Goal: Transaction & Acquisition: Book appointment/travel/reservation

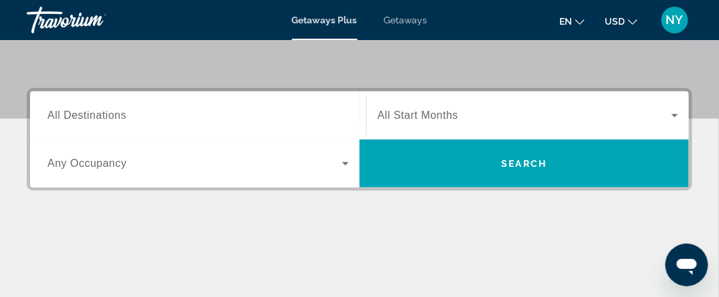
scroll to position [267, 0]
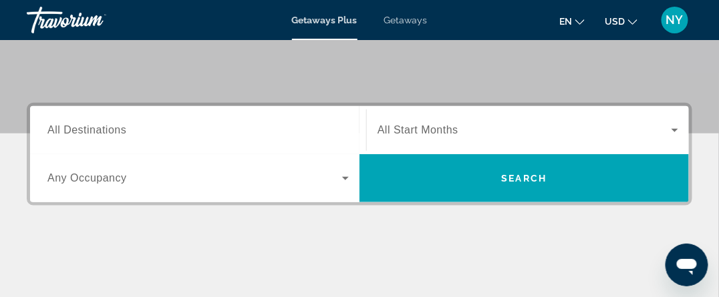
click at [113, 132] on span "All Destinations" at bounding box center [86, 129] width 79 height 11
click at [113, 132] on input "Destination All Destinations" at bounding box center [197, 131] width 301 height 16
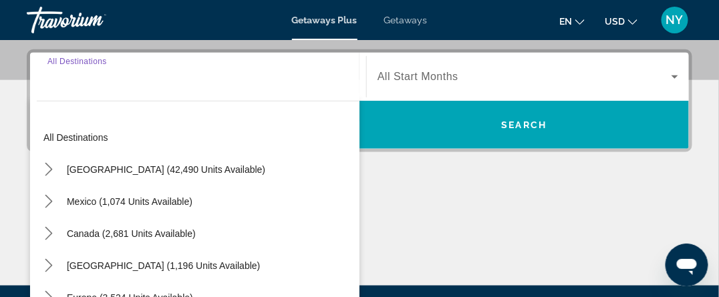
scroll to position [326, 0]
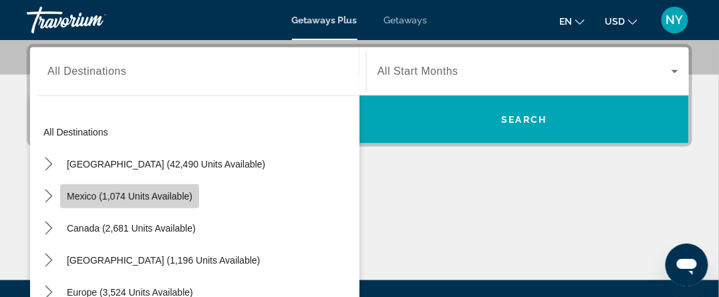
click at [124, 193] on span "Mexico (1,074 units available)" at bounding box center [130, 196] width 126 height 11
type input "**********"
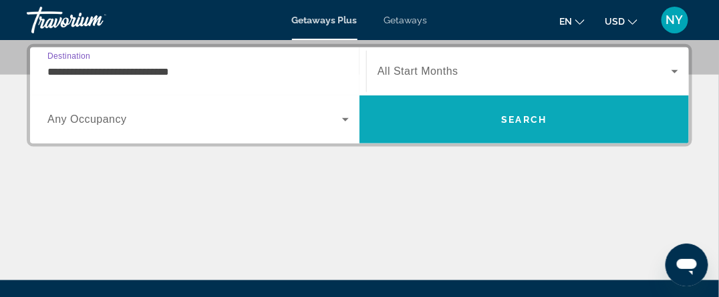
click at [527, 118] on span "Search" at bounding box center [524, 119] width 45 height 11
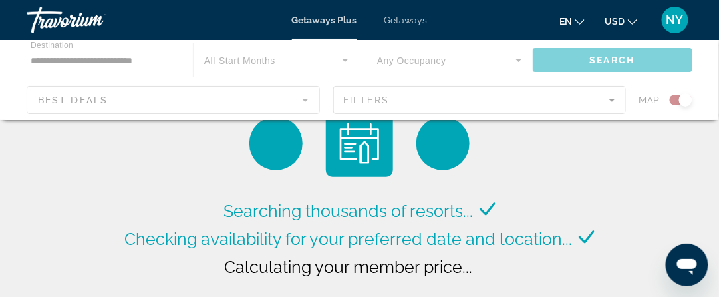
click at [631, 21] on icon "Change currency" at bounding box center [632, 21] width 9 height 9
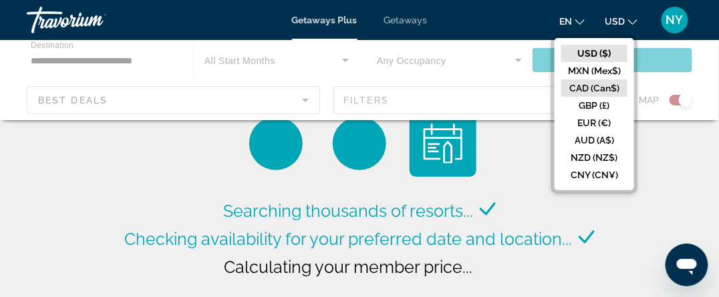
click at [580, 87] on button "CAD (Can$)" at bounding box center [594, 87] width 66 height 17
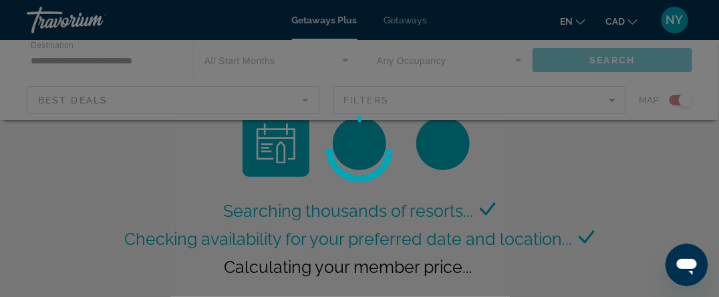
click at [612, 101] on div at bounding box center [359, 148] width 719 height 297
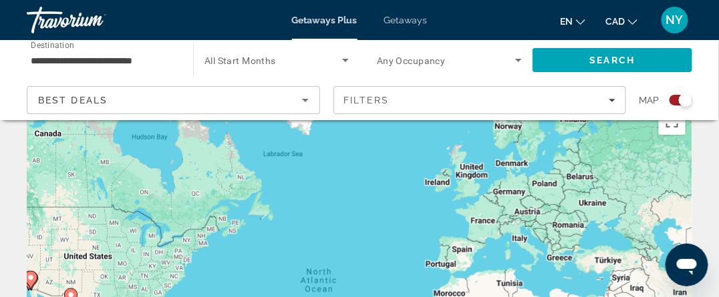
scroll to position [67, 0]
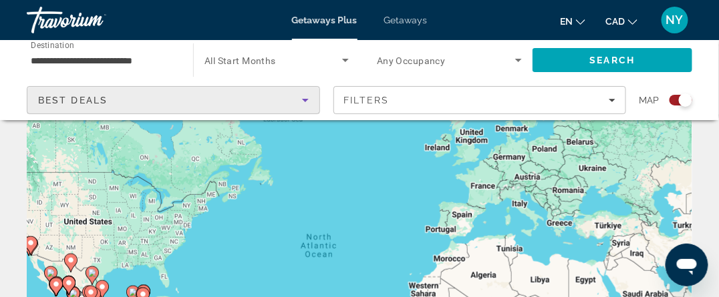
click at [172, 98] on div "Best Deals" at bounding box center [170, 100] width 264 height 16
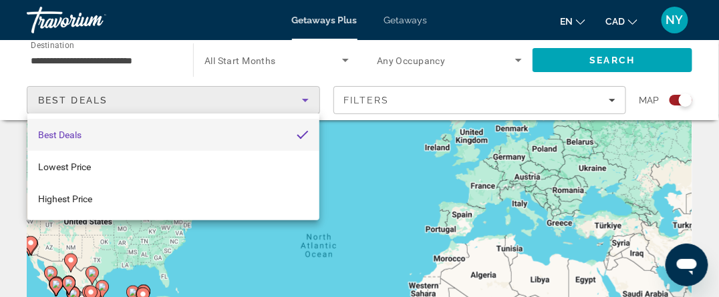
click at [488, 98] on div at bounding box center [359, 148] width 719 height 297
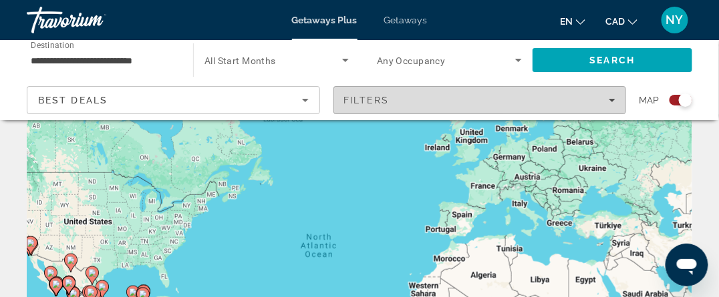
click at [614, 100] on icon "Filters" at bounding box center [611, 100] width 7 height 7
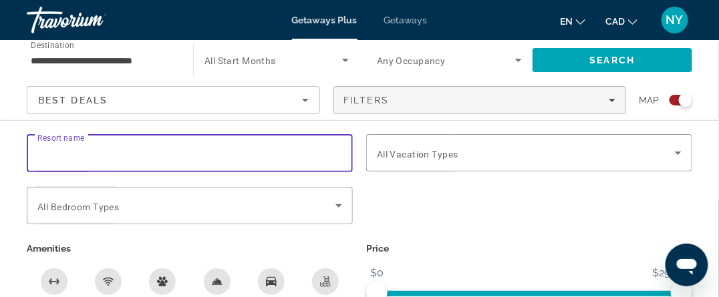
click at [126, 150] on input "Resort name" at bounding box center [189, 154] width 305 height 16
click at [172, 154] on input "Resort name" at bounding box center [189, 154] width 305 height 16
type input "*"
type input "**********"
click at [679, 153] on icon "Search widget" at bounding box center [678, 153] width 16 height 16
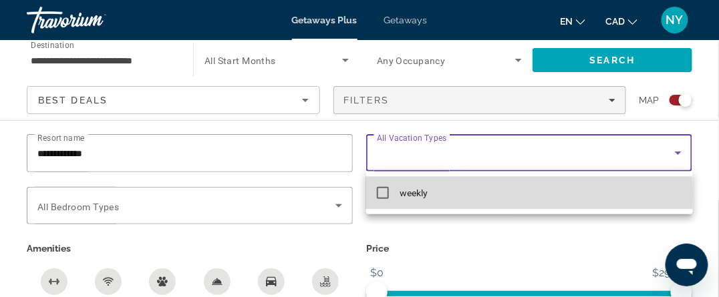
click at [383, 194] on mat-pseudo-checkbox at bounding box center [383, 193] width 12 height 12
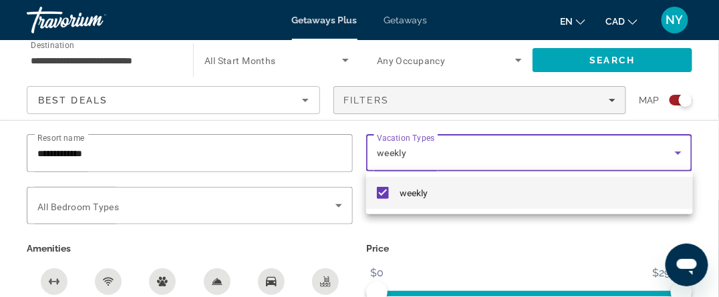
click at [614, 100] on div at bounding box center [359, 148] width 719 height 297
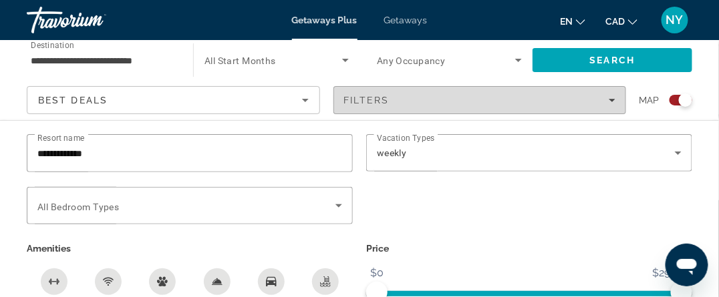
click at [614, 100] on icon "Filters" at bounding box center [611, 100] width 7 height 3
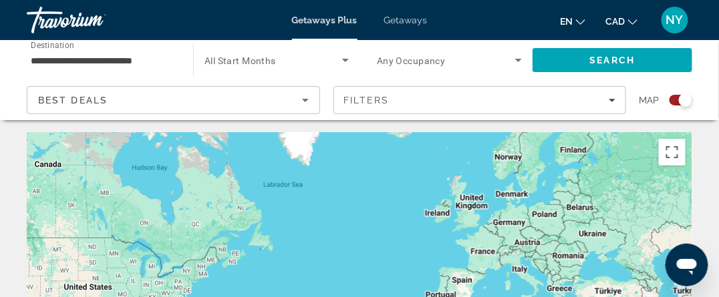
scroll to position [0, 0]
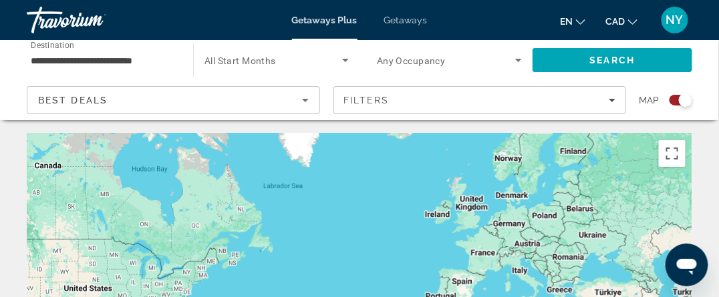
click at [522, 61] on icon "Search widget" at bounding box center [518, 60] width 16 height 16
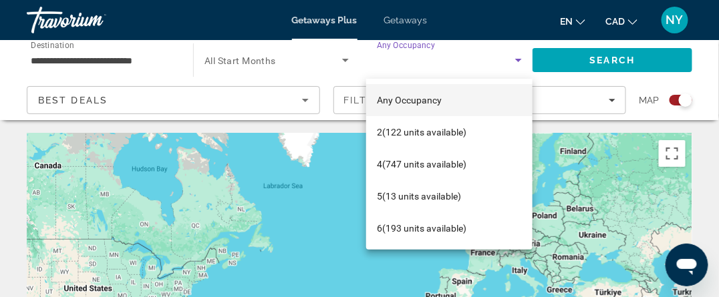
click at [303, 64] on div at bounding box center [359, 148] width 719 height 297
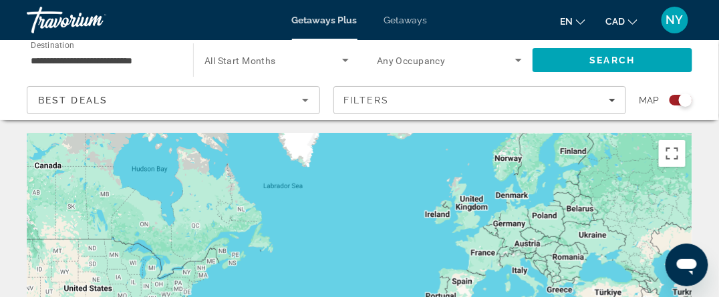
click at [259, 61] on span "All Start Months" at bounding box center [239, 60] width 71 height 11
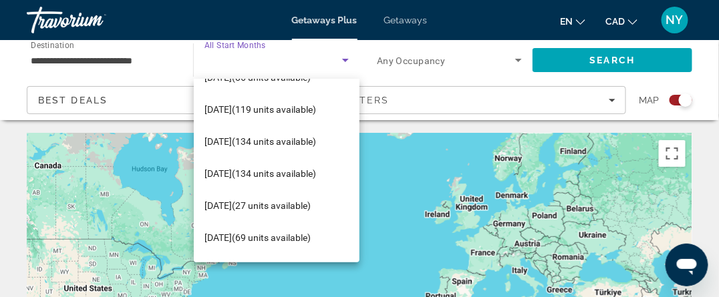
scroll to position [126, 0]
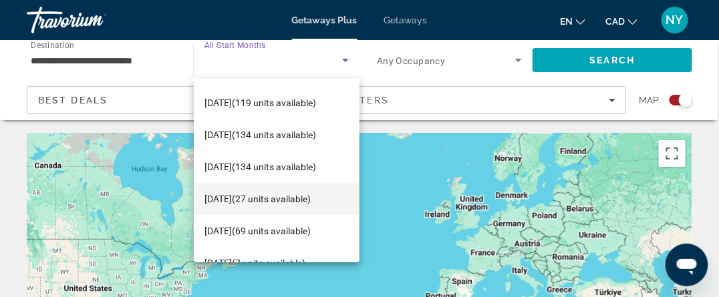
click at [247, 200] on span "[DATE] (27 units available)" at bounding box center [257, 199] width 106 height 16
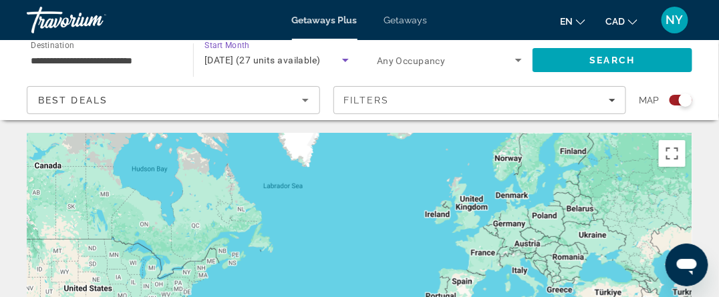
click at [516, 59] on icon "Search widget" at bounding box center [518, 60] width 7 height 3
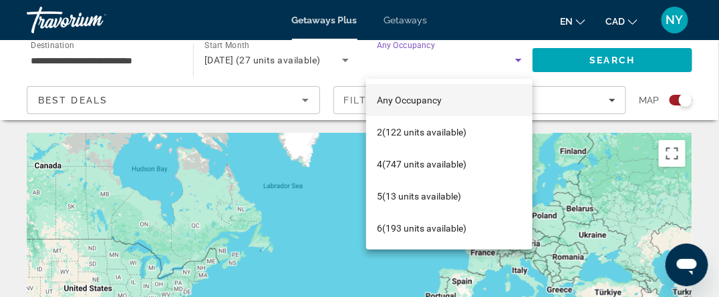
click at [472, 57] on div at bounding box center [359, 148] width 719 height 297
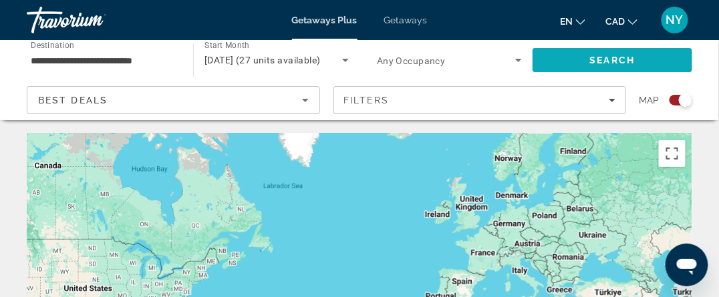
click at [640, 63] on span "Search" at bounding box center [612, 60] width 160 height 32
click at [594, 56] on span "Search" at bounding box center [612, 60] width 45 height 11
click at [306, 98] on icon "Sort by" at bounding box center [305, 100] width 16 height 16
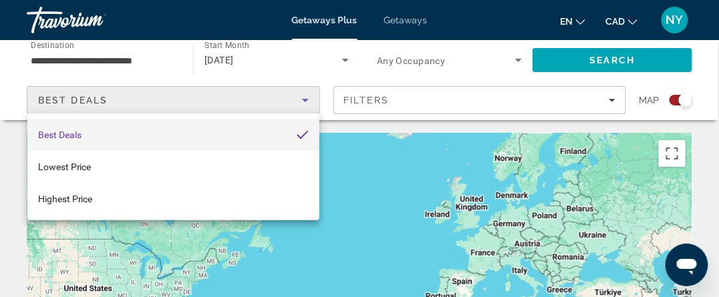
click at [289, 61] on div at bounding box center [359, 148] width 719 height 297
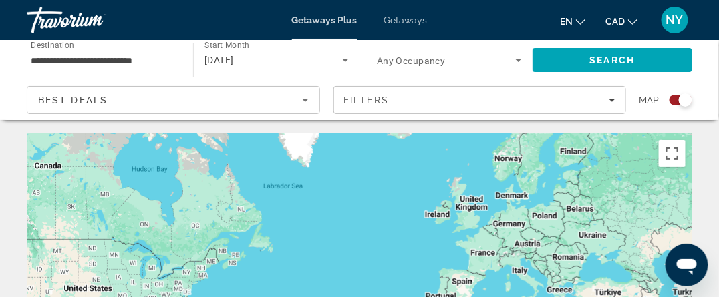
click at [673, 102] on div "Search widget" at bounding box center [680, 100] width 23 height 11
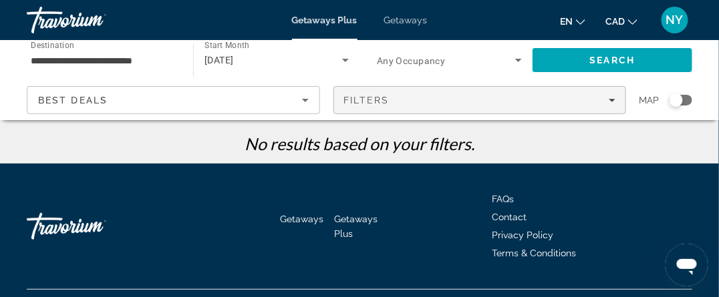
click at [613, 99] on icon "Filters" at bounding box center [611, 100] width 7 height 7
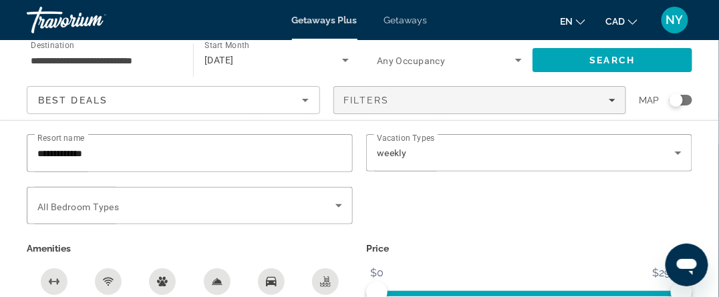
scroll to position [29, 0]
click at [431, 292] on span "ngx-slider" at bounding box center [556, 293] width 250 height 5
click at [419, 232] on div "Search widget" at bounding box center [528, 213] width 339 height 52
click at [368, 292] on span "ngx-slider" at bounding box center [529, 293] width 326 height 5
click at [664, 55] on span "Search" at bounding box center [612, 60] width 160 height 32
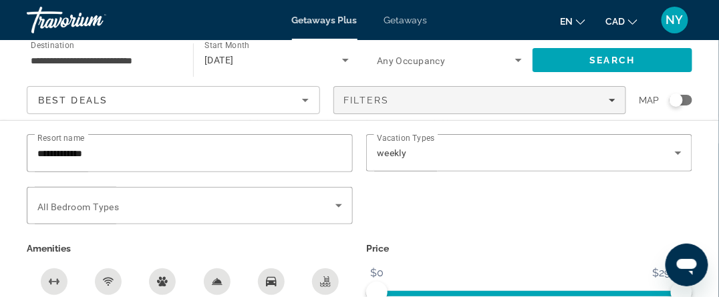
scroll to position [29, 0]
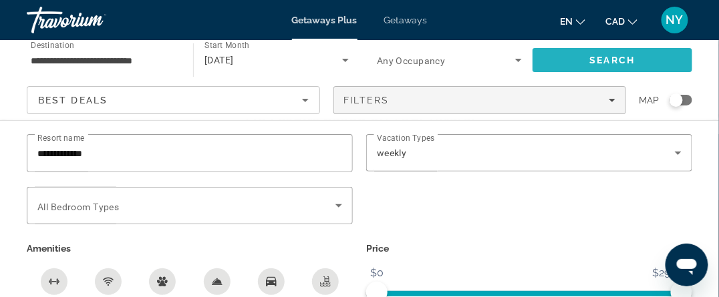
click at [623, 56] on span "Search" at bounding box center [612, 60] width 45 height 11
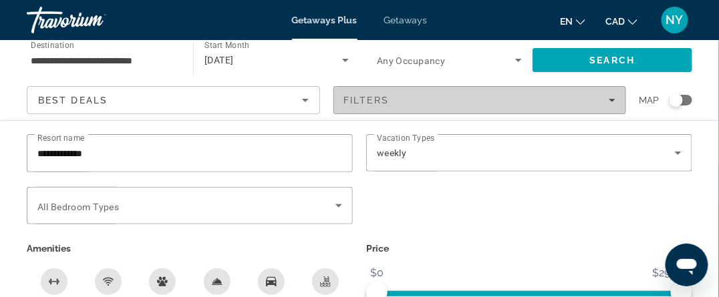
click at [613, 98] on icon "Filters" at bounding box center [611, 100] width 7 height 7
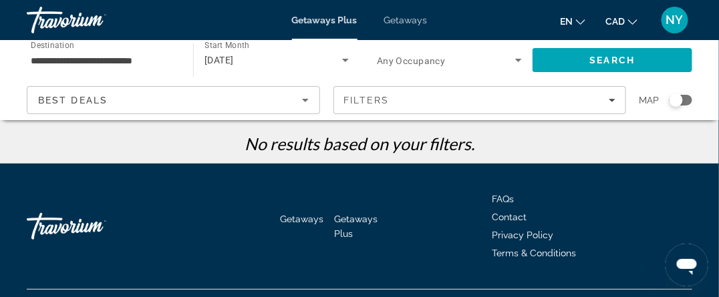
click at [310, 98] on icon "Sort by" at bounding box center [305, 100] width 16 height 16
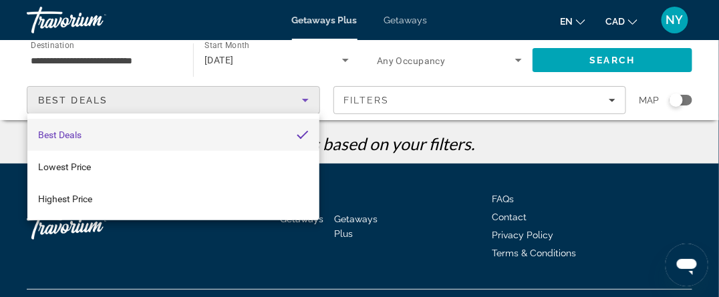
click at [12, 102] on div at bounding box center [359, 148] width 719 height 297
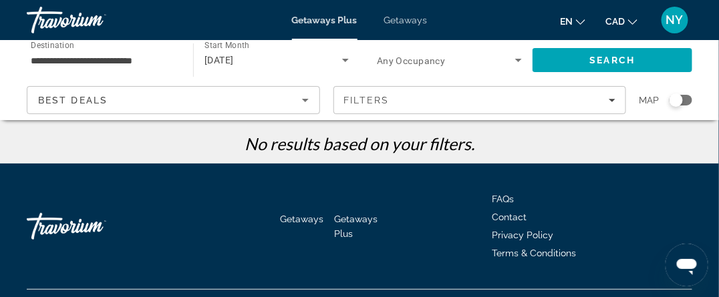
click at [691, 101] on div "Search widget" at bounding box center [680, 100] width 23 height 11
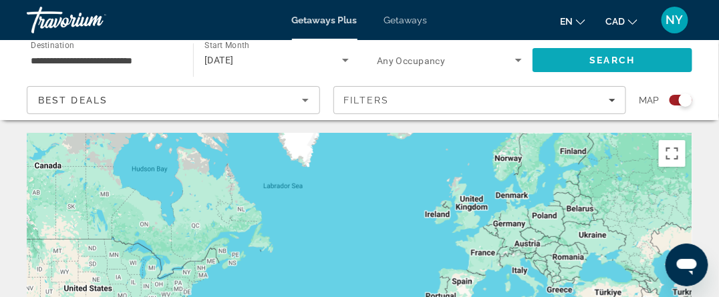
click at [650, 61] on span "Search" at bounding box center [612, 60] width 160 height 32
click at [310, 102] on icon "Sort by" at bounding box center [305, 100] width 16 height 16
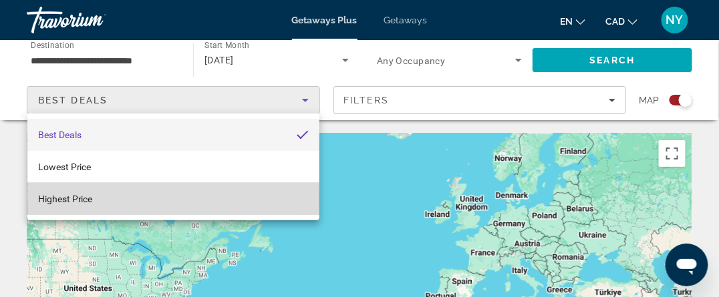
click at [52, 201] on span "Highest Price" at bounding box center [65, 199] width 55 height 11
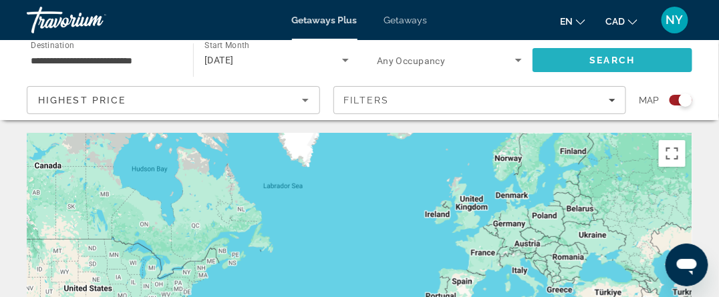
click at [629, 59] on span "Search" at bounding box center [612, 60] width 45 height 11
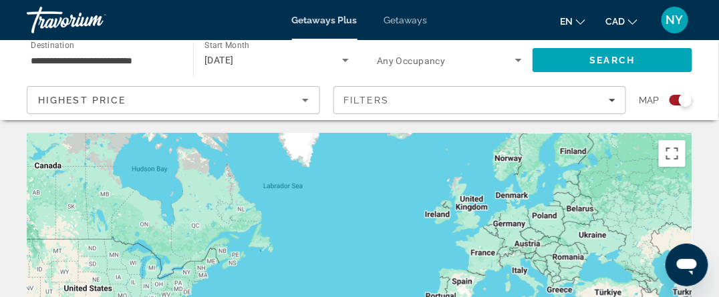
click at [337, 17] on span "Getaways Plus" at bounding box center [324, 20] width 65 height 11
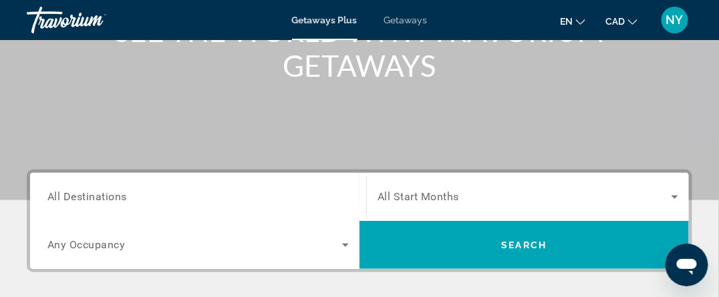
scroll to position [267, 0]
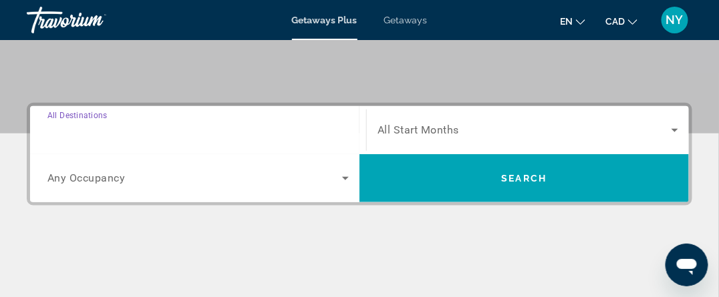
click at [315, 127] on input "Destination All Destinations" at bounding box center [197, 131] width 301 height 16
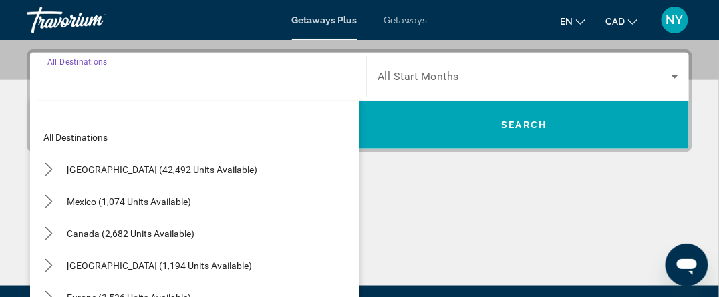
scroll to position [326, 0]
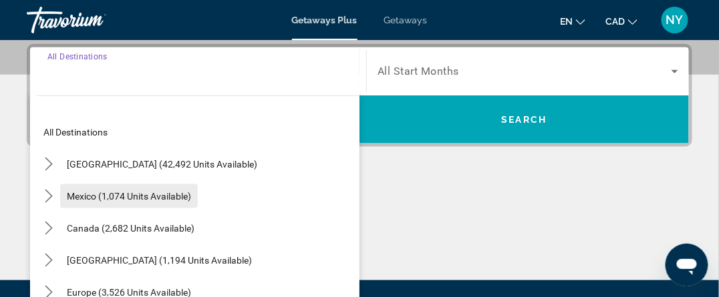
click at [127, 188] on span "Select destination: Mexico (1,074 units available)" at bounding box center [129, 196] width 138 height 32
type input "**********"
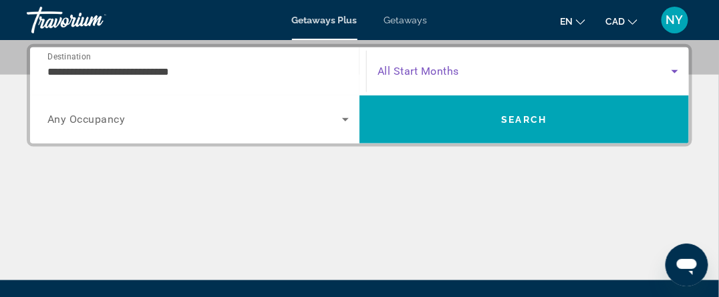
click at [677, 71] on icon "Search widget" at bounding box center [675, 71] width 16 height 16
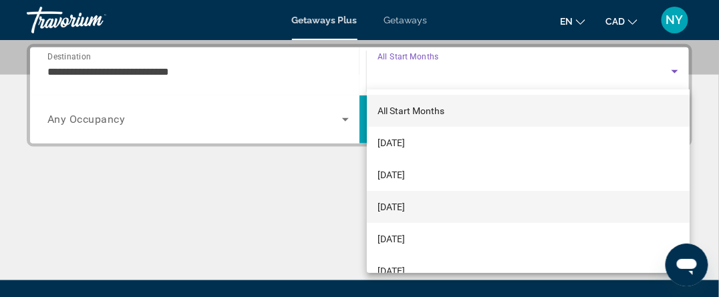
scroll to position [134, 0]
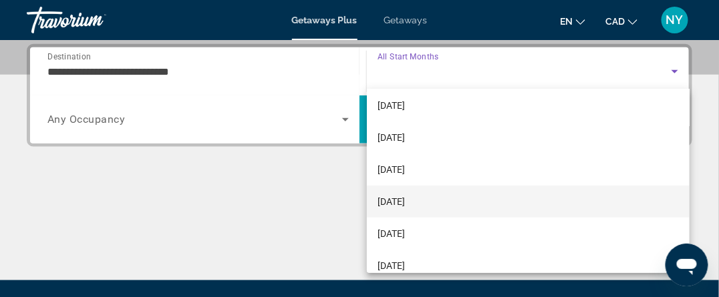
click at [405, 200] on span "[DATE]" at bounding box center [390, 202] width 27 height 16
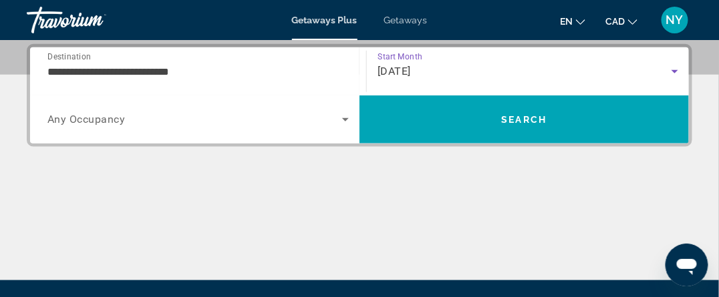
click at [153, 123] on span "Search widget" at bounding box center [194, 120] width 295 height 16
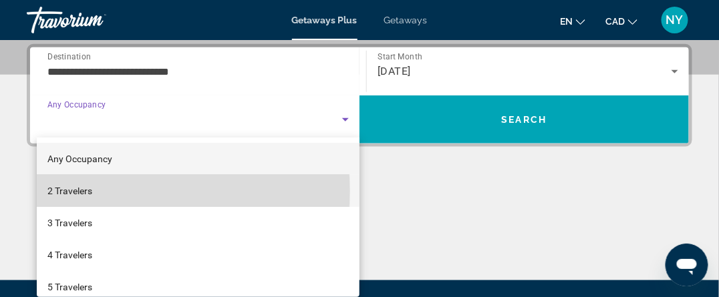
click at [89, 191] on span "2 Travelers" at bounding box center [69, 191] width 45 height 16
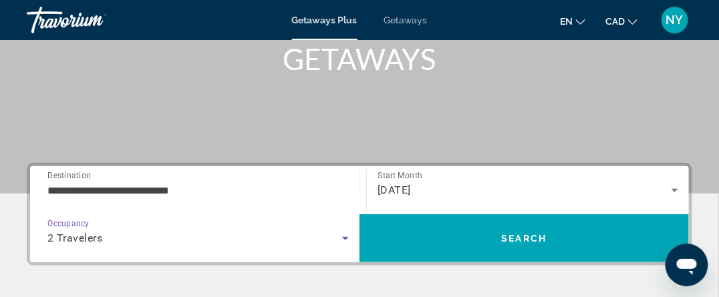
scroll to position [192, 0]
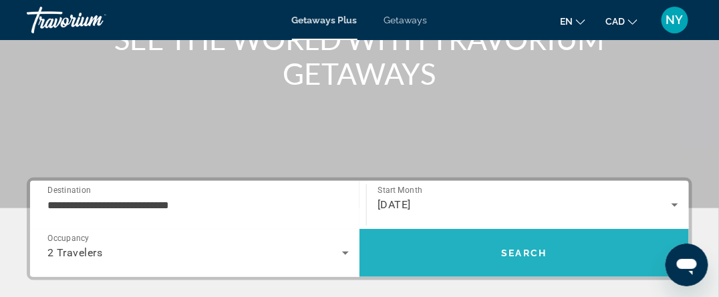
click at [526, 245] on span "Search" at bounding box center [523, 253] width 329 height 32
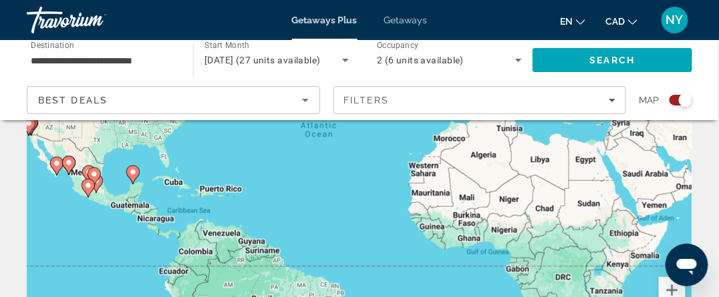
scroll to position [200, 0]
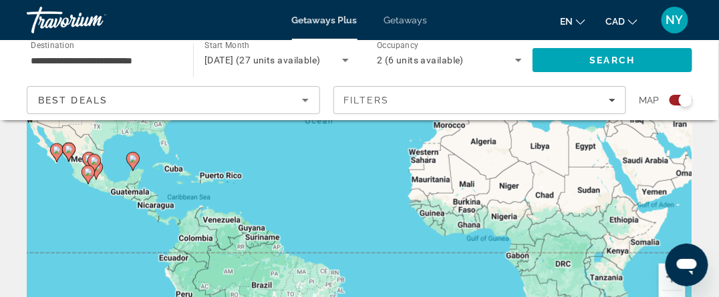
click at [132, 161] on image "Main content" at bounding box center [133, 159] width 8 height 8
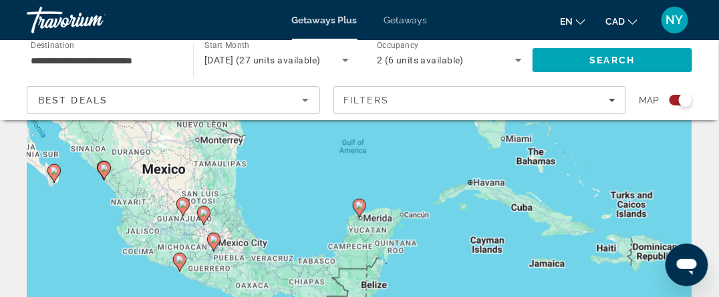
scroll to position [134, 0]
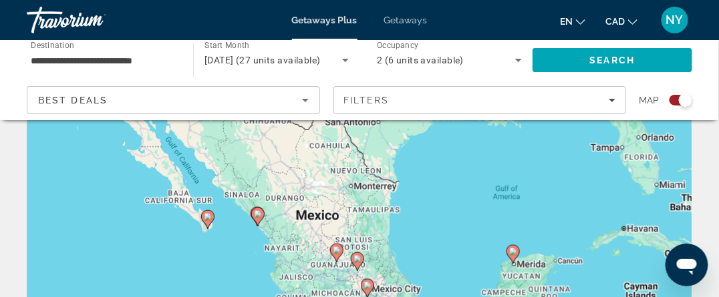
drag, startPoint x: 44, startPoint y: 216, endPoint x: 224, endPoint y: 280, distance: 191.4
click at [227, 287] on div "To activate drag with keyboard, press Alt + Enter. Once in keyboard drag state,…" at bounding box center [359, 200] width 665 height 401
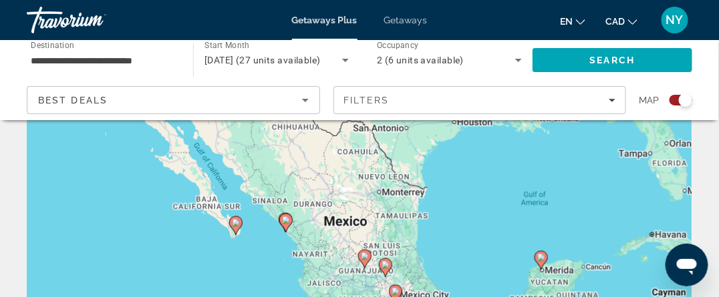
click at [238, 228] on icon "Main content" at bounding box center [236, 225] width 12 height 17
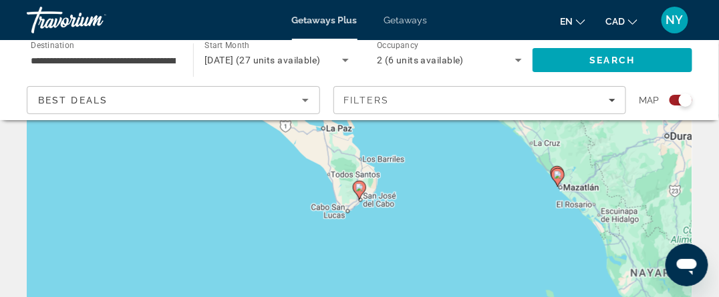
click at [361, 197] on gmp-advanced-marker "Main content" at bounding box center [359, 190] width 13 height 20
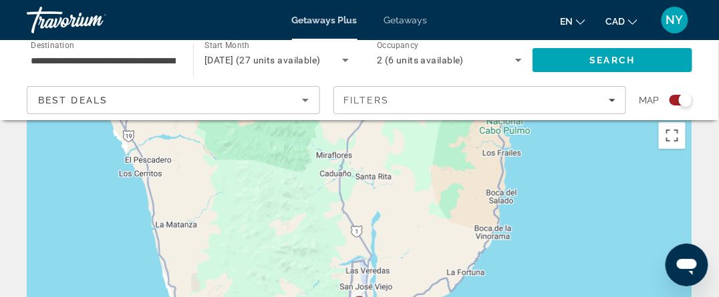
scroll to position [0, 0]
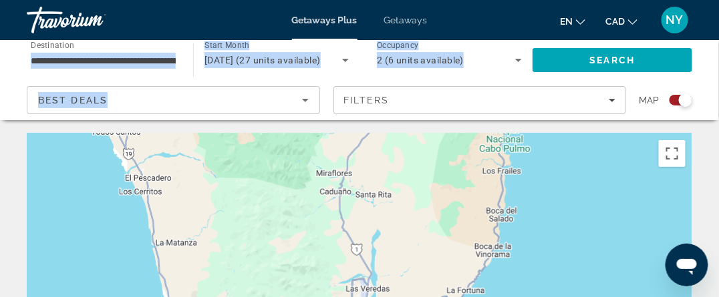
drag, startPoint x: 166, startPoint y: 77, endPoint x: 178, endPoint y: 85, distance: 13.5
click at [166, 93] on div "**********" at bounding box center [359, 80] width 719 height 80
click at [501, 75] on div "2 (6 units available)" at bounding box center [449, 59] width 145 height 37
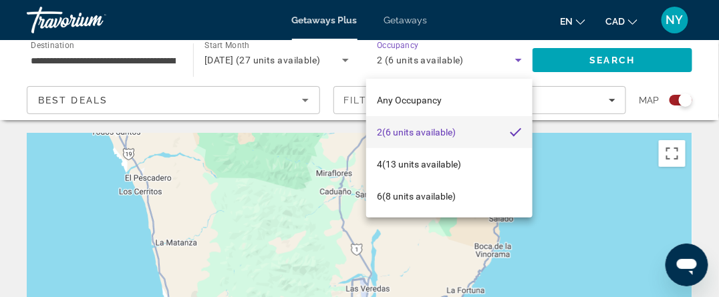
click at [398, 132] on span "2 (6 units available)" at bounding box center [416, 132] width 79 height 16
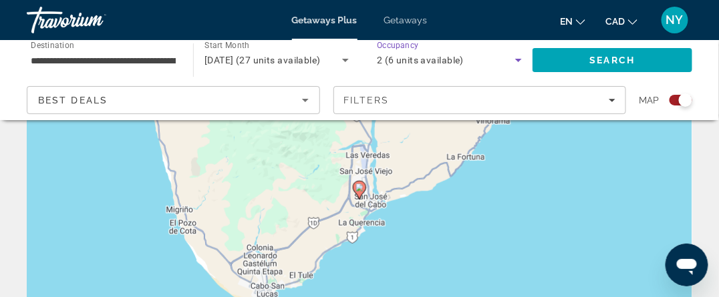
click at [360, 192] on icon "Main content" at bounding box center [359, 190] width 12 height 17
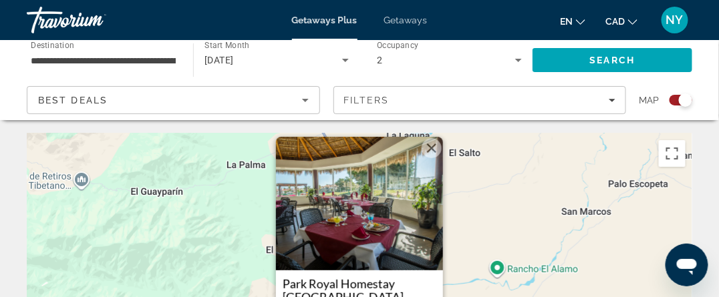
click at [148, 56] on input "**********" at bounding box center [103, 61] width 145 height 16
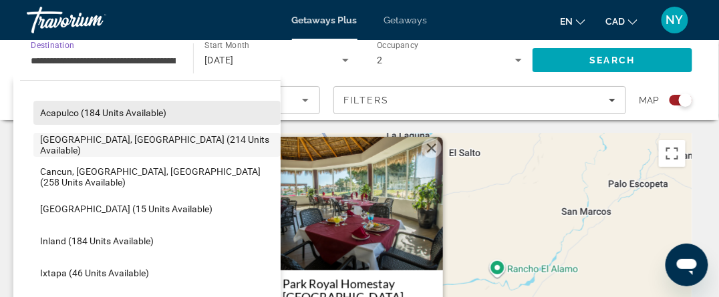
scroll to position [114, 0]
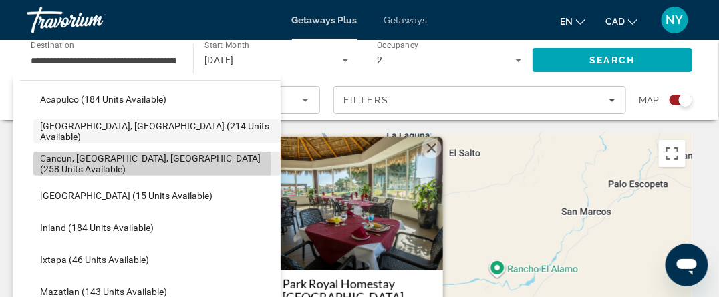
click at [149, 164] on span "Cancun, [GEOGRAPHIC_DATA], [GEOGRAPHIC_DATA] (258 units available)" at bounding box center [157, 163] width 234 height 21
type input "**********"
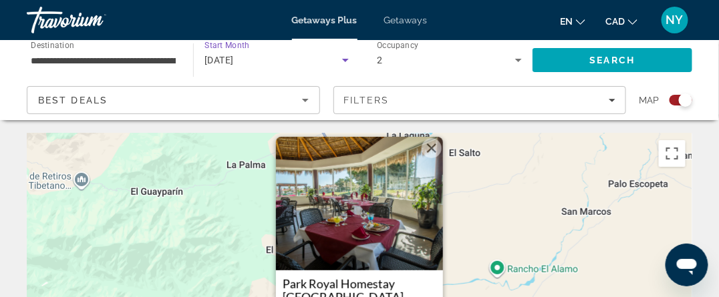
click at [234, 61] on span "[DATE]" at bounding box center [218, 60] width 29 height 11
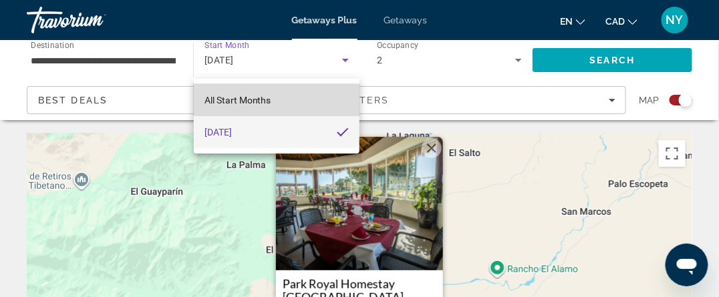
click at [266, 102] on span "All Start Months" at bounding box center [237, 100] width 67 height 11
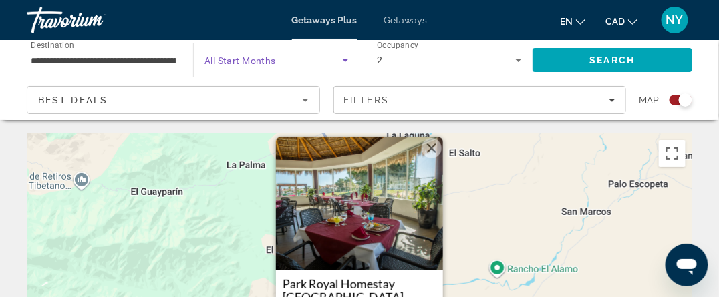
click at [256, 62] on span "All Start Months" at bounding box center [239, 60] width 71 height 11
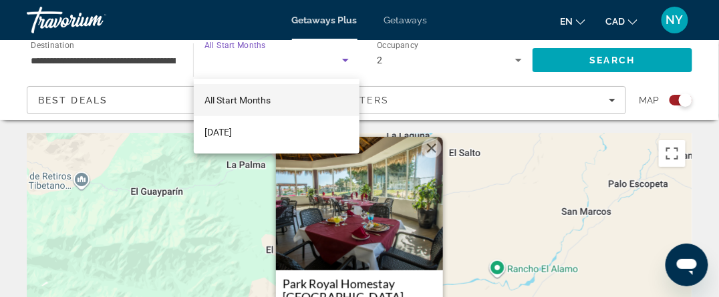
click at [345, 53] on div at bounding box center [359, 148] width 719 height 297
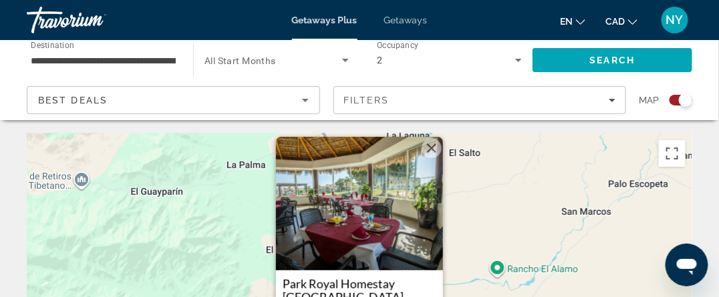
click at [267, 58] on span "All Start Months" at bounding box center [239, 60] width 71 height 11
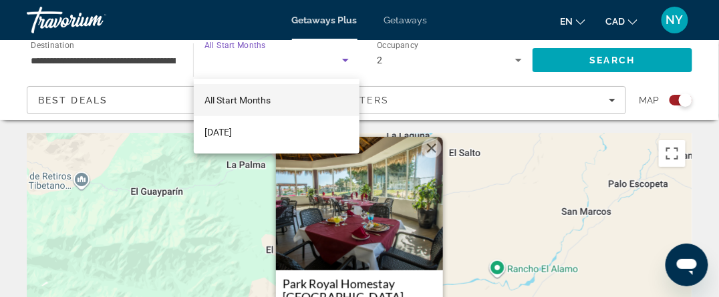
click at [253, 101] on span "All Start Months" at bounding box center [237, 100] width 67 height 11
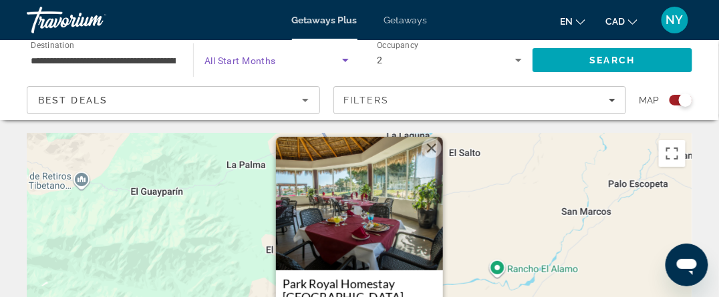
click at [305, 102] on icon "Sort by" at bounding box center [305, 100] width 16 height 16
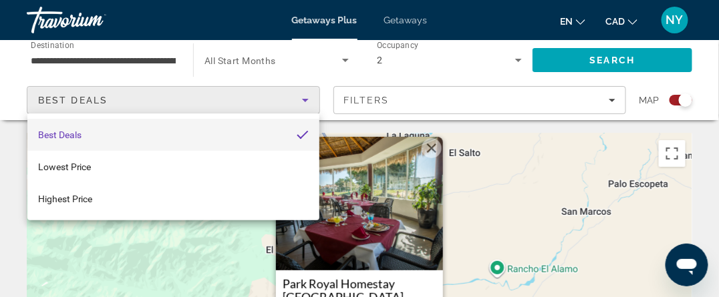
click at [361, 65] on div at bounding box center [359, 148] width 719 height 297
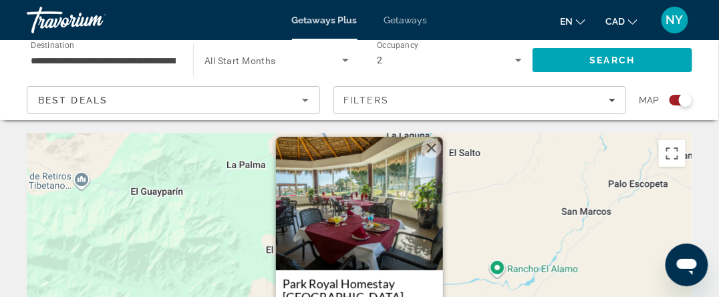
click at [230, 53] on span "Search widget" at bounding box center [273, 60] width 138 height 16
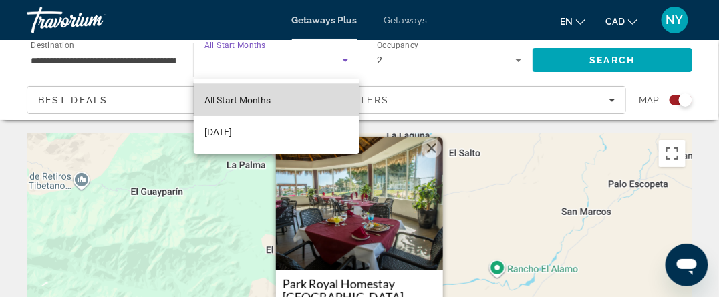
click at [238, 99] on span "All Start Months" at bounding box center [237, 100] width 67 height 11
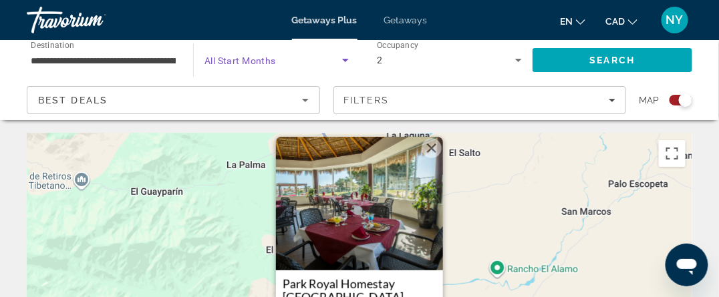
click at [415, 59] on div "2" at bounding box center [446, 60] width 138 height 16
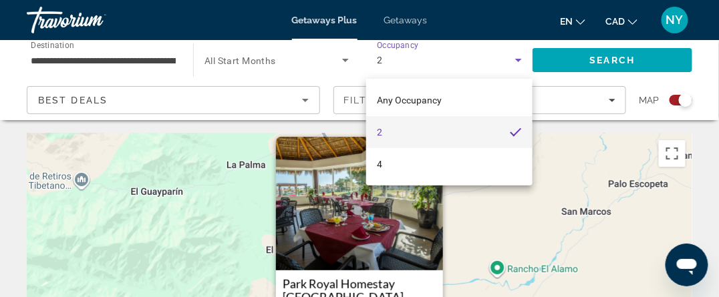
click at [413, 126] on mat-option "2" at bounding box center [449, 132] width 166 height 32
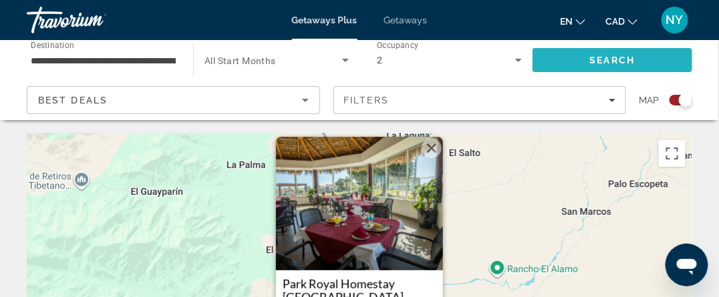
click at [640, 65] on span "Search" at bounding box center [612, 60] width 160 height 32
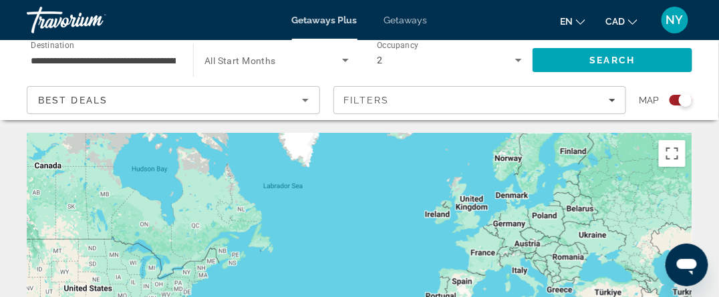
click at [681, 27] on div "NY" at bounding box center [674, 20] width 27 height 27
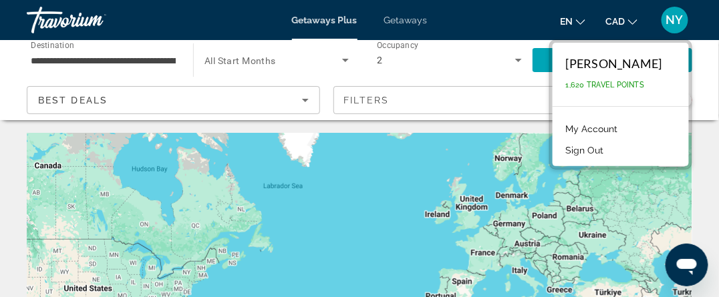
click at [407, 18] on span "Getaways" at bounding box center [405, 20] width 43 height 11
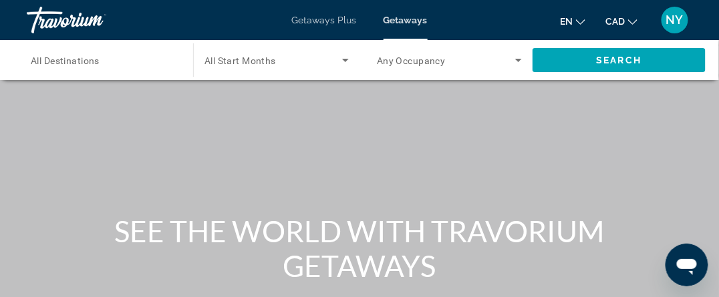
click at [115, 58] on input "Destination All Destinations" at bounding box center [103, 61] width 145 height 16
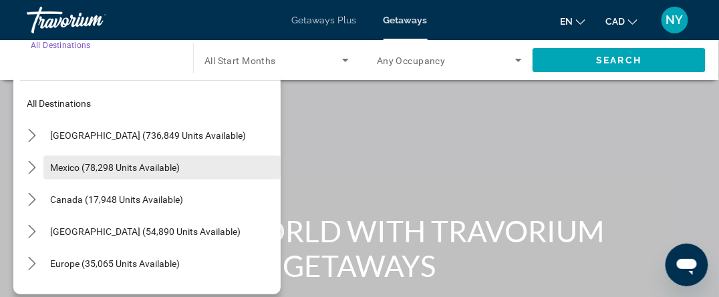
click at [106, 167] on span "Mexico (78,298 units available)" at bounding box center [115, 167] width 130 height 11
type input "**********"
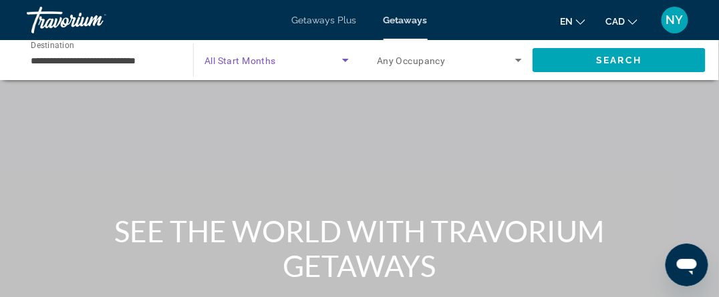
click at [347, 58] on icon "Search widget" at bounding box center [345, 60] width 16 height 16
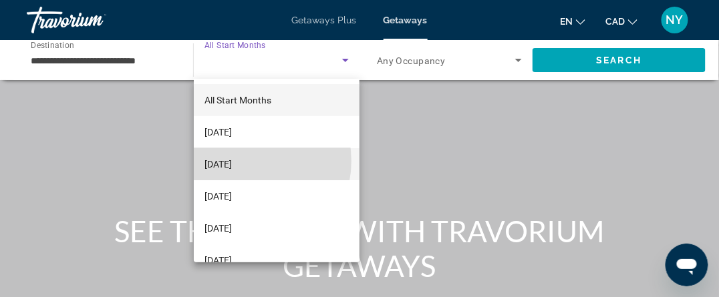
click at [232, 161] on span "[DATE]" at bounding box center [217, 164] width 27 height 16
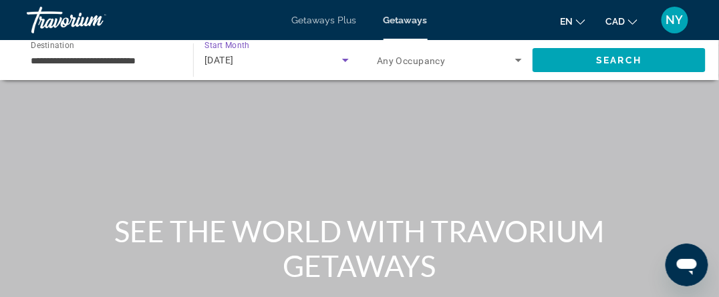
click at [521, 61] on icon "Search widget" at bounding box center [518, 60] width 16 height 16
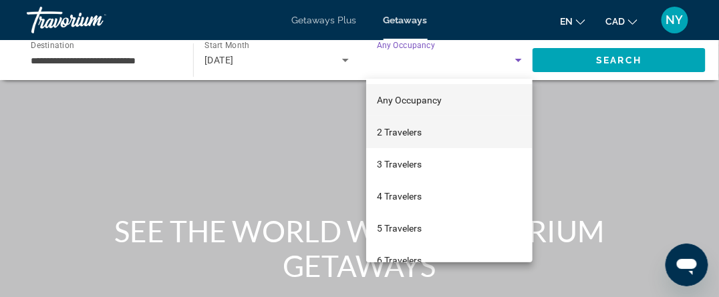
click at [403, 136] on span "2 Travelers" at bounding box center [399, 132] width 45 height 16
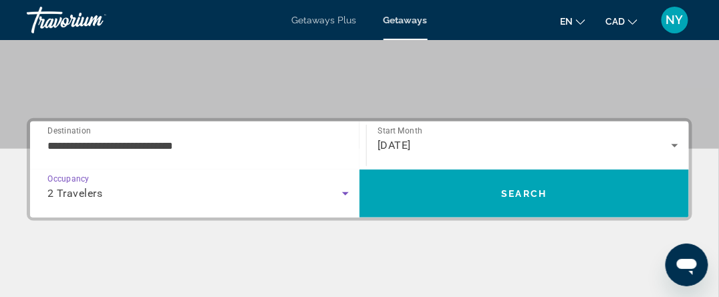
scroll to position [267, 0]
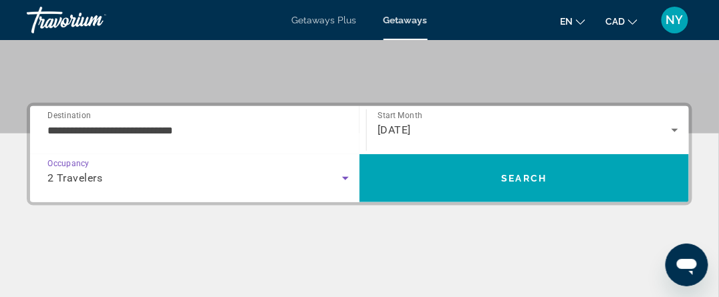
click at [673, 132] on icon "Search widget" at bounding box center [675, 130] width 16 height 16
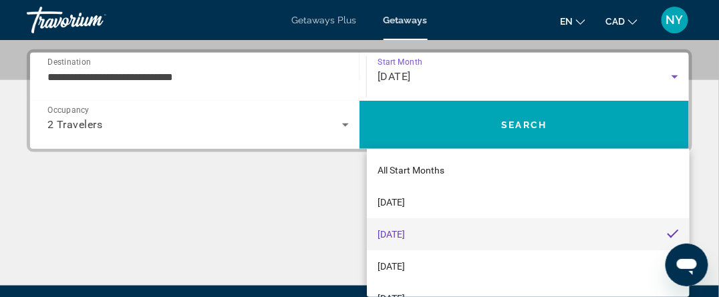
scroll to position [326, 0]
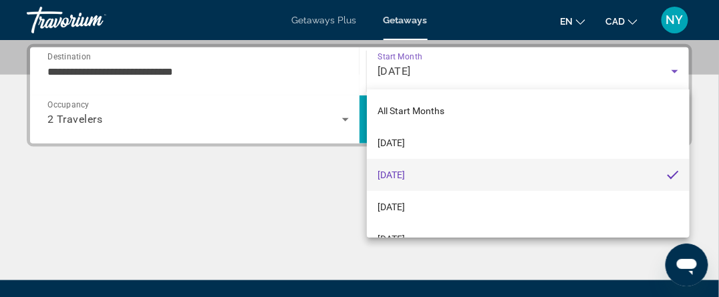
click at [405, 172] on span "[DATE]" at bounding box center [390, 175] width 27 height 16
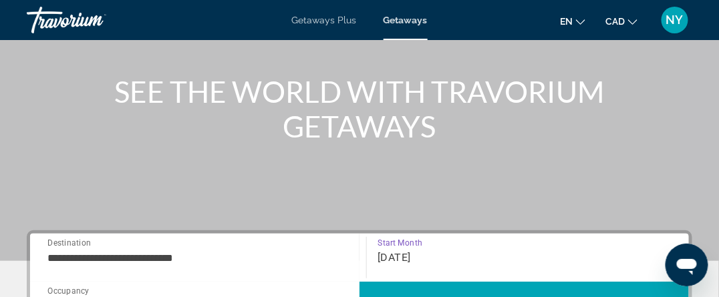
scroll to position [0, 0]
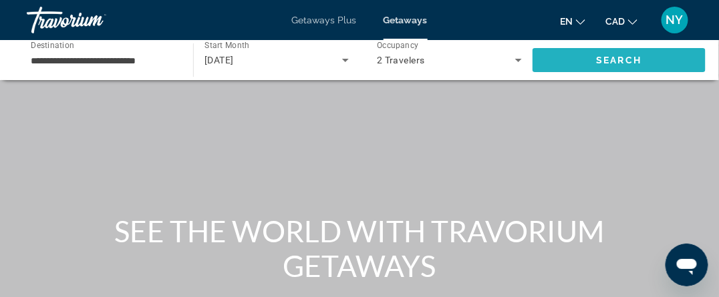
click at [626, 62] on span "Search" at bounding box center [618, 60] width 45 height 11
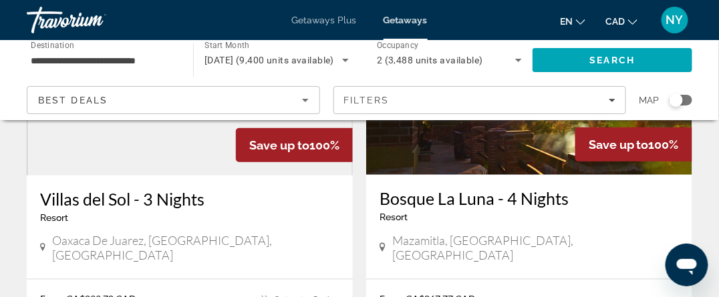
scroll to position [134, 0]
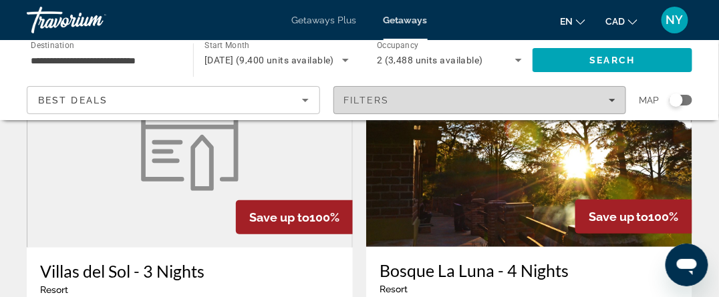
click at [612, 101] on icon "Filters" at bounding box center [611, 100] width 7 height 3
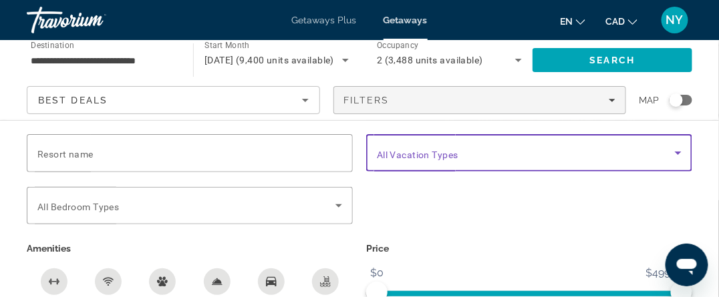
click at [680, 154] on icon "Search widget" at bounding box center [678, 153] width 16 height 16
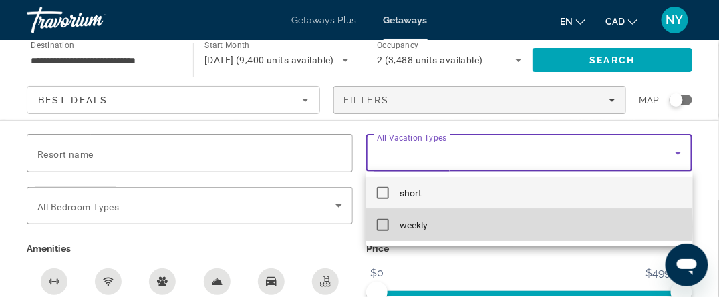
click at [377, 226] on mat-pseudo-checkbox at bounding box center [383, 225] width 12 height 12
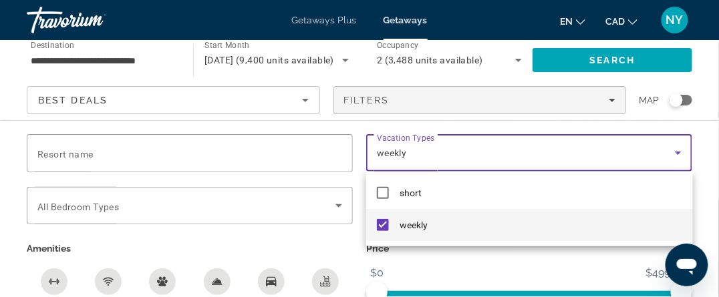
click at [170, 157] on div at bounding box center [359, 148] width 719 height 297
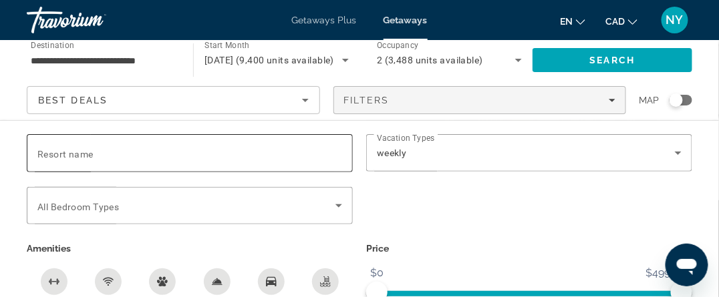
click at [176, 142] on div "Search widget" at bounding box center [189, 153] width 305 height 38
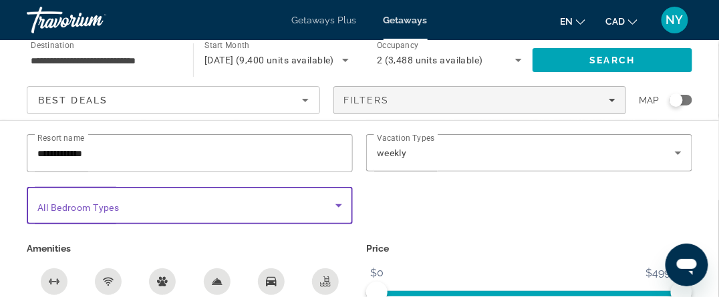
click at [337, 205] on icon "Search widget" at bounding box center [338, 205] width 7 height 3
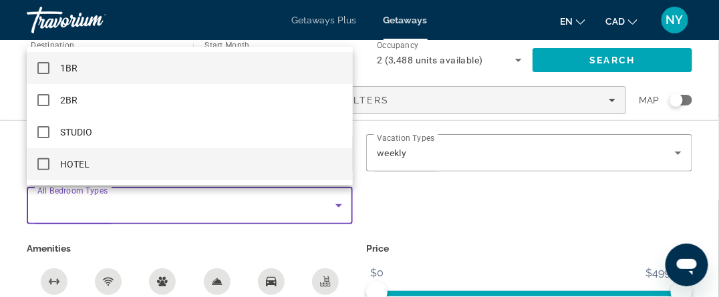
click at [44, 162] on mat-pseudo-checkbox at bounding box center [43, 164] width 12 height 12
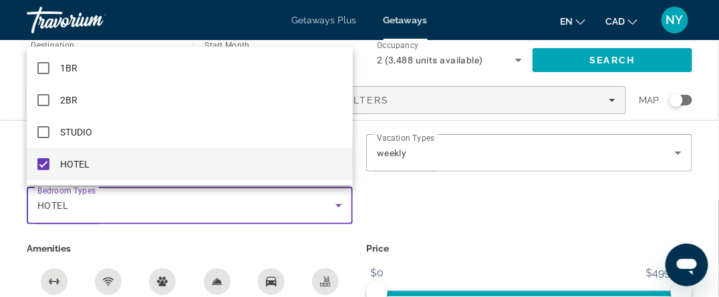
click at [589, 226] on div at bounding box center [359, 148] width 719 height 297
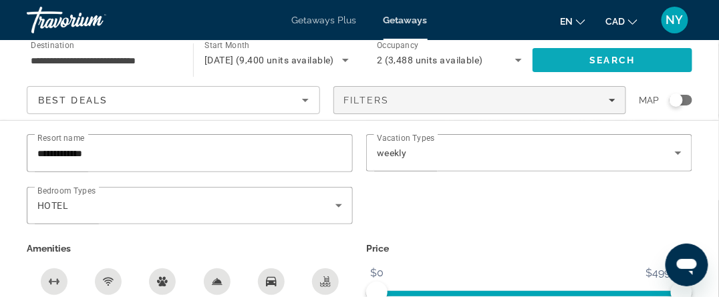
click at [588, 62] on span "Search" at bounding box center [612, 60] width 160 height 32
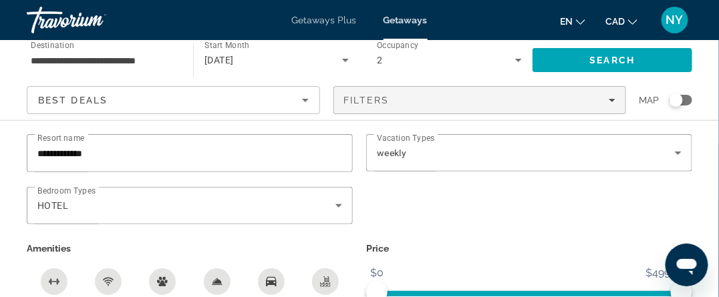
scroll to position [29, 0]
click at [122, 156] on input "**********" at bounding box center [189, 154] width 305 height 16
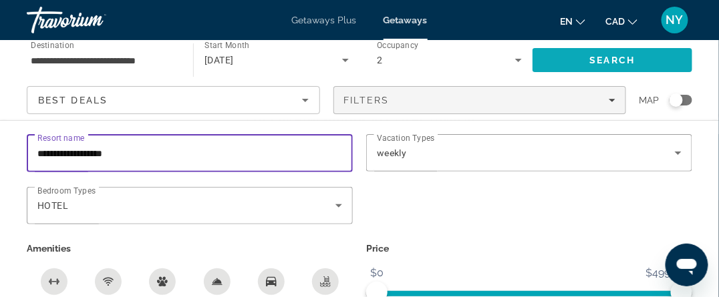
click at [656, 59] on span "Search" at bounding box center [612, 60] width 160 height 32
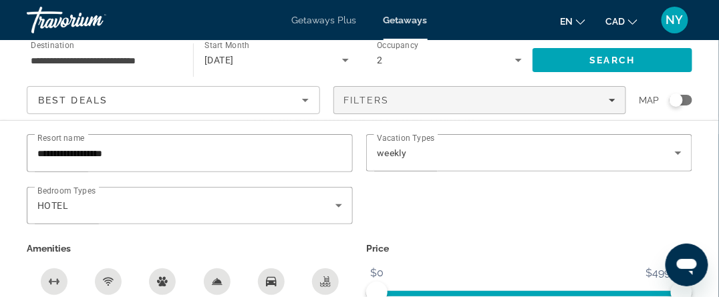
scroll to position [29, 0]
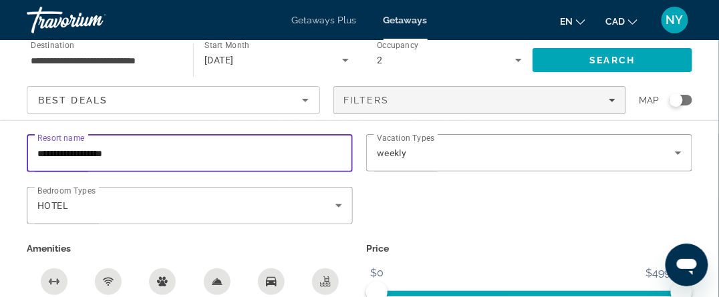
click at [295, 150] on input "**********" at bounding box center [189, 154] width 305 height 16
click at [682, 100] on div "Search widget" at bounding box center [675, 99] width 13 height 13
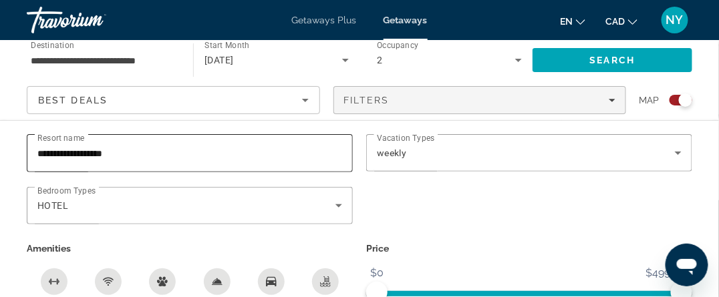
click at [222, 151] on input "**********" at bounding box center [189, 154] width 305 height 16
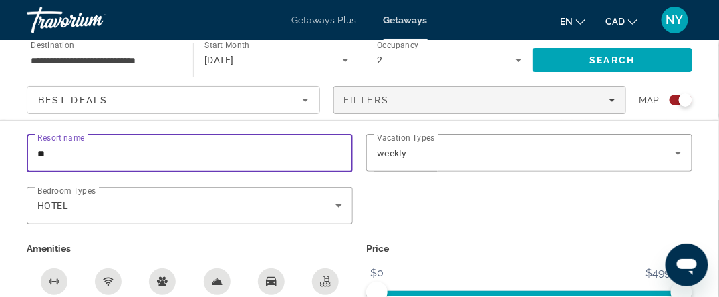
type input "*"
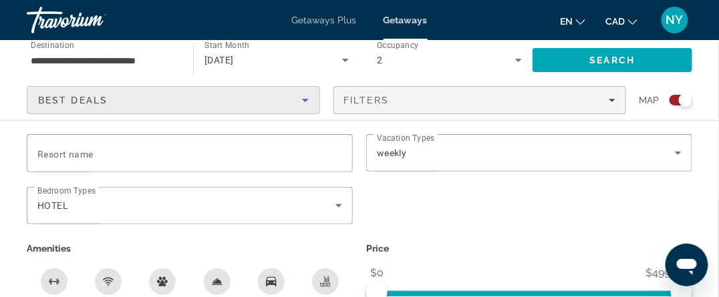
click at [309, 93] on icon "Sort by" at bounding box center [305, 100] width 16 height 16
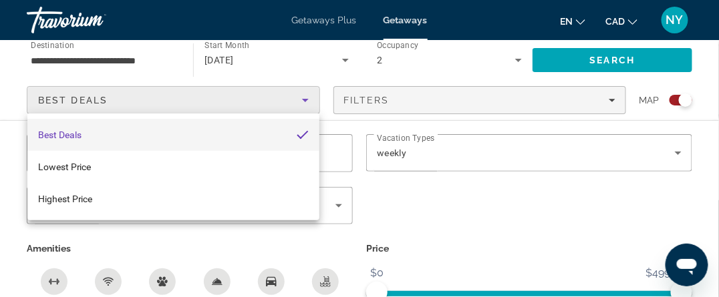
click at [90, 136] on mat-option "Best Deals" at bounding box center [173, 135] width 292 height 32
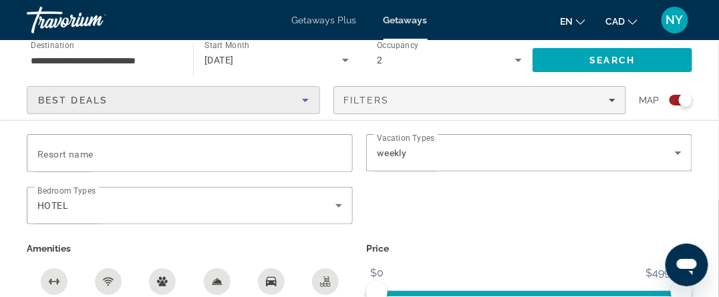
click at [230, 62] on span "[DATE]" at bounding box center [218, 60] width 29 height 11
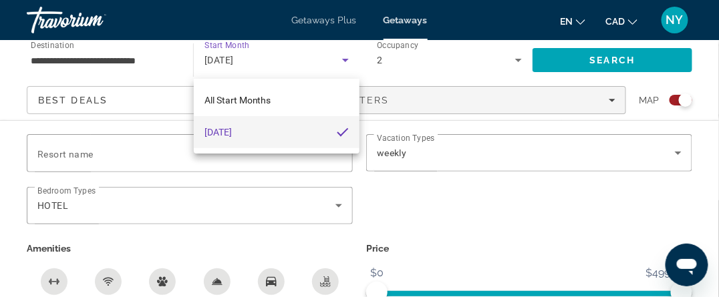
click at [232, 132] on span "[DATE]" at bounding box center [217, 132] width 27 height 16
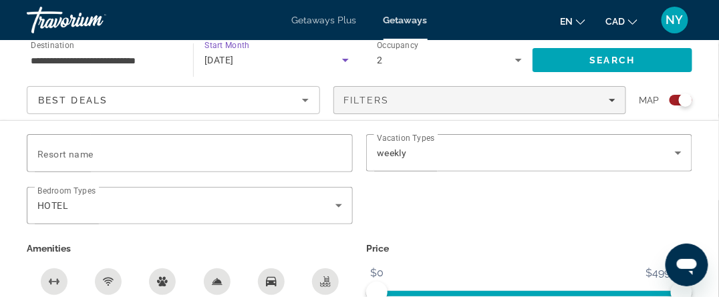
scroll to position [0, 0]
click at [519, 61] on icon "Search widget" at bounding box center [518, 60] width 7 height 3
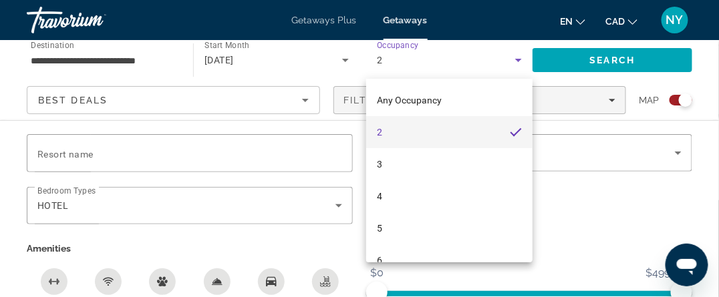
click at [421, 128] on mat-option "2" at bounding box center [449, 132] width 166 height 32
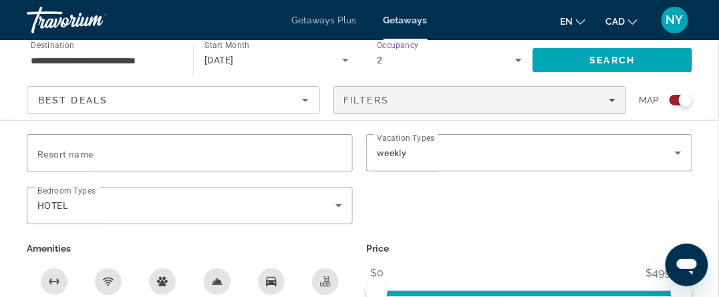
scroll to position [67, 0]
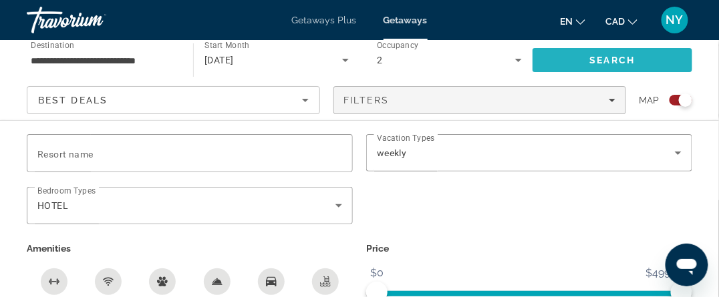
click at [621, 65] on button "Search" at bounding box center [612, 60] width 160 height 24
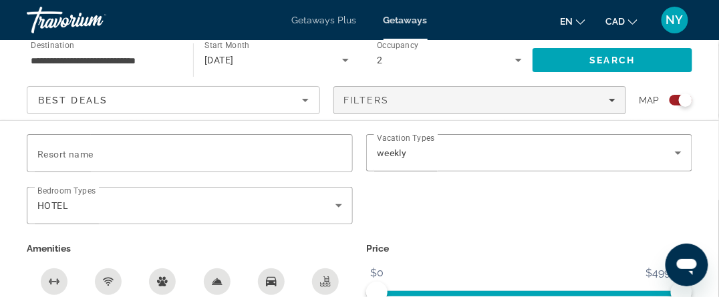
scroll to position [134, 0]
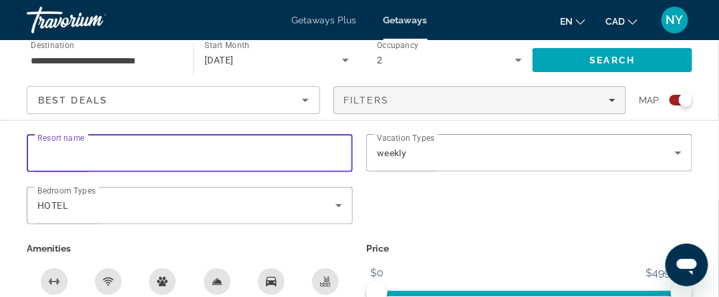
click at [169, 156] on input "Resort name" at bounding box center [189, 154] width 305 height 16
click at [168, 156] on input "Resort name" at bounding box center [189, 154] width 305 height 16
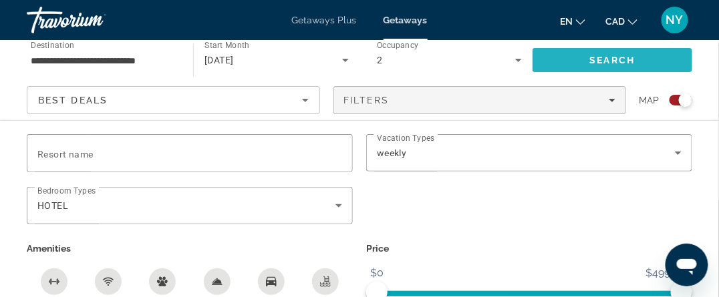
click at [655, 59] on span "Search" at bounding box center [612, 60] width 160 height 32
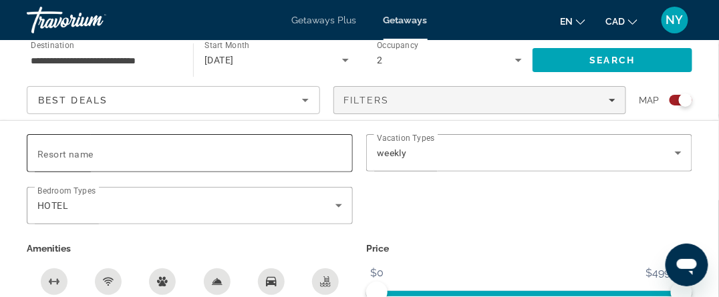
click at [246, 149] on input "Resort name" at bounding box center [189, 154] width 305 height 16
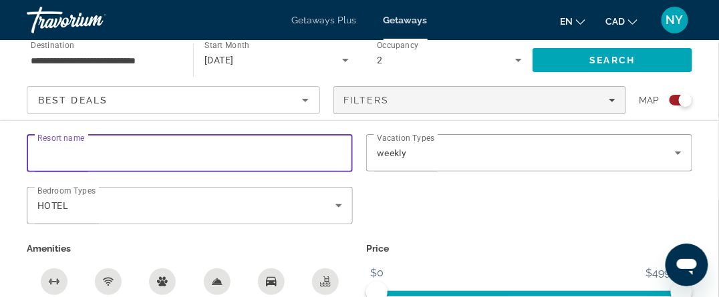
scroll to position [200, 0]
click at [97, 156] on input "Resort name" at bounding box center [189, 154] width 305 height 16
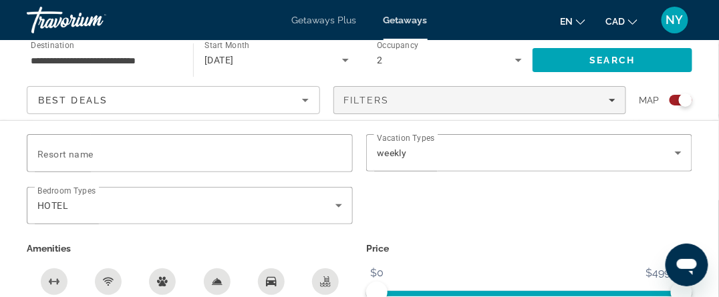
click at [332, 17] on span "Getaways Plus" at bounding box center [324, 20] width 65 height 11
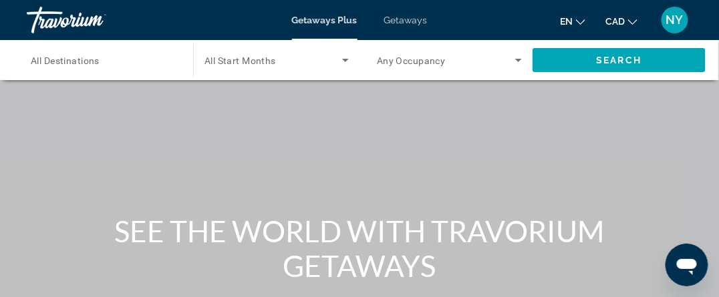
click at [105, 62] on input "Destination All Destinations" at bounding box center [103, 61] width 145 height 16
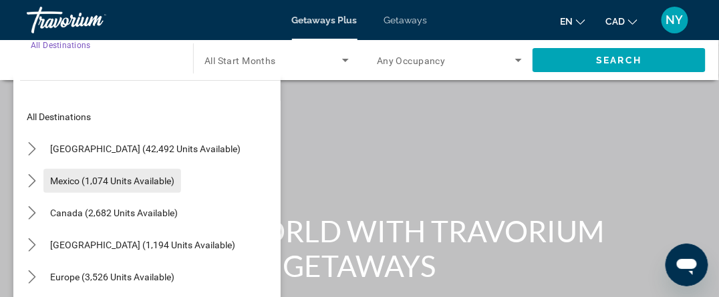
click at [102, 182] on span "Mexico (1,074 units available)" at bounding box center [112, 181] width 124 height 11
type input "**********"
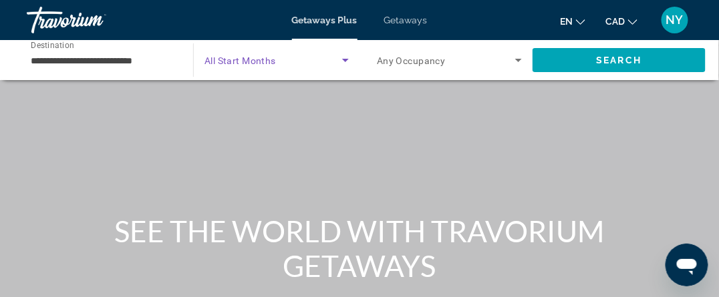
click at [339, 59] on icon "Search widget" at bounding box center [345, 60] width 16 height 16
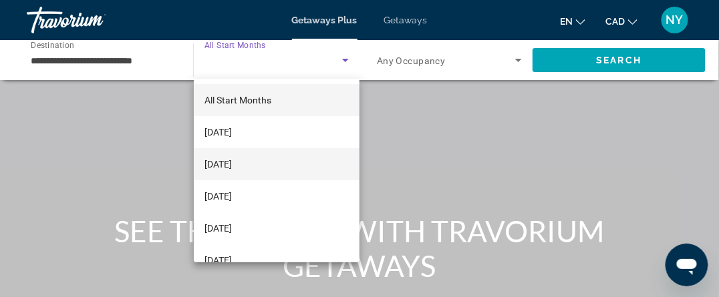
click at [232, 164] on span "[DATE]" at bounding box center [217, 164] width 27 height 16
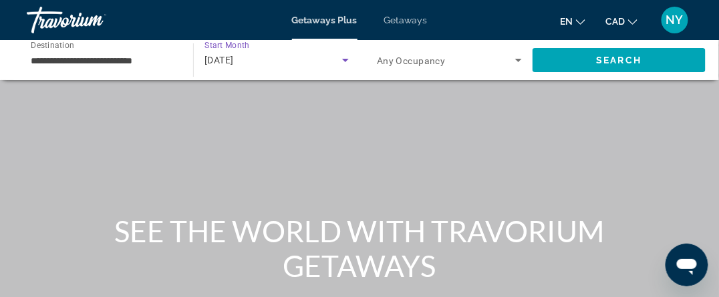
click at [519, 56] on icon "Search widget" at bounding box center [518, 60] width 16 height 16
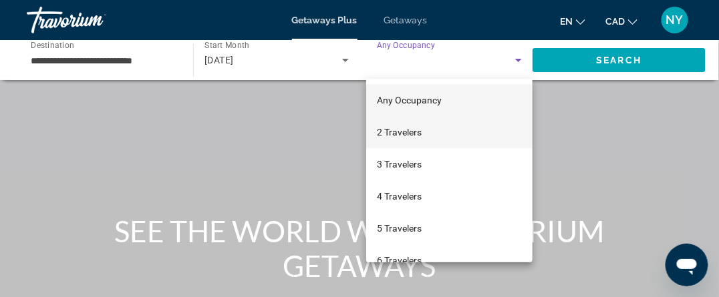
click at [423, 136] on mat-option "2 Travelers" at bounding box center [449, 132] width 166 height 32
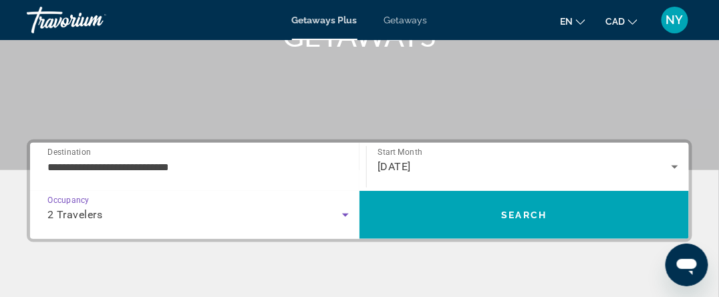
scroll to position [334, 0]
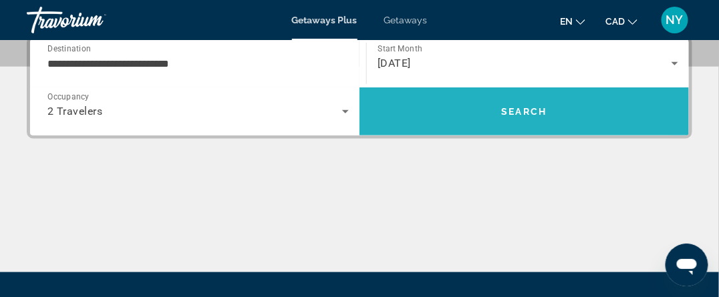
click at [511, 107] on span "Search" at bounding box center [524, 111] width 45 height 11
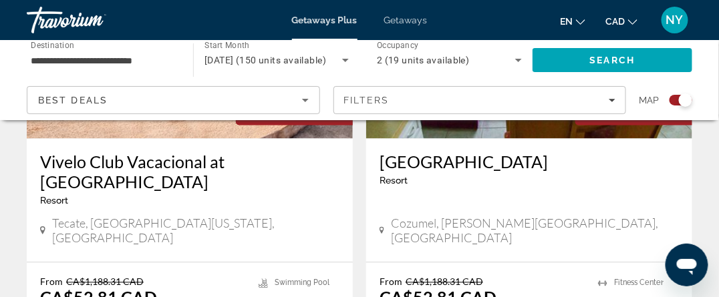
scroll to position [3072, 0]
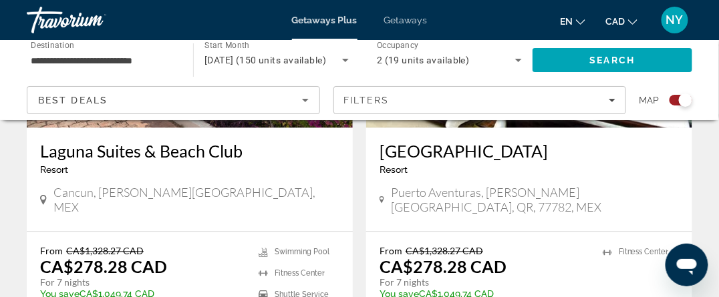
scroll to position [3072, 0]
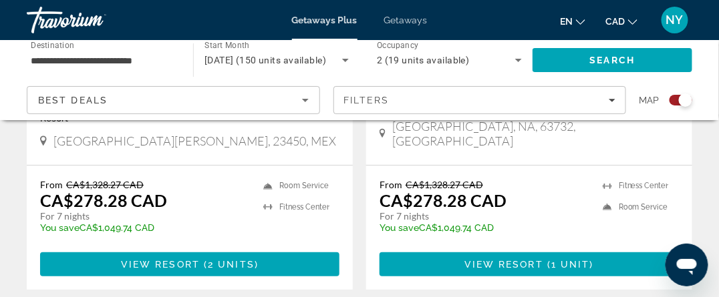
scroll to position [1228, 0]
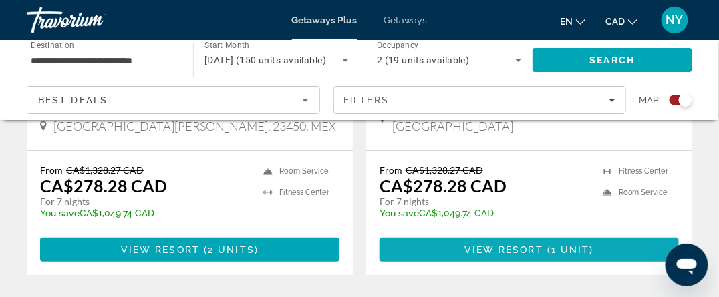
click at [530, 244] on span "View Resort" at bounding box center [503, 249] width 79 height 11
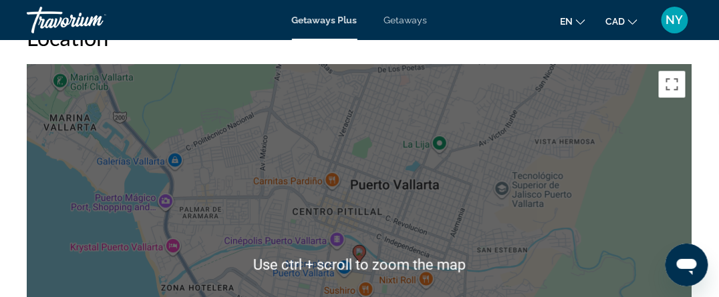
scroll to position [2070, 0]
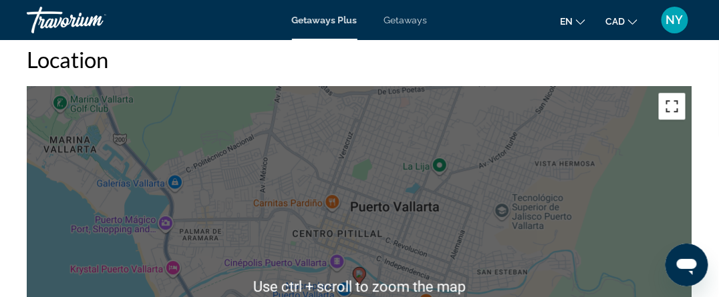
drag, startPoint x: 675, startPoint y: 108, endPoint x: 679, endPoint y: 188, distance: 80.9
click at [674, 108] on button "Toggle fullscreen view" at bounding box center [672, 106] width 27 height 27
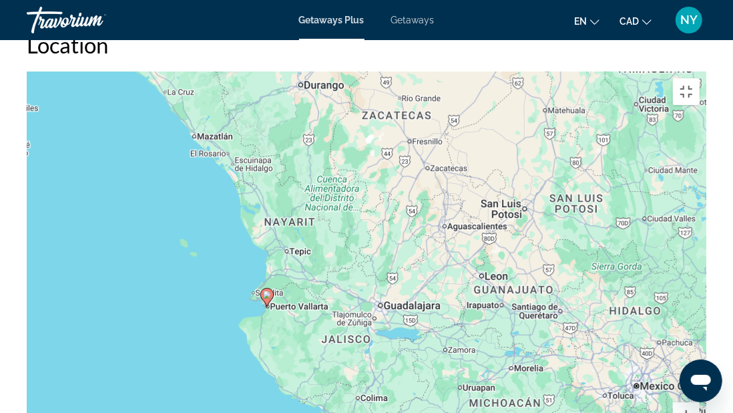
drag, startPoint x: 409, startPoint y: 287, endPoint x: 218, endPoint y: 228, distance: 200.0
click at [218, 228] on div "To activate drag with keyboard, press Alt + Enter. Once in keyboard drag state,…" at bounding box center [367, 271] width 680 height 401
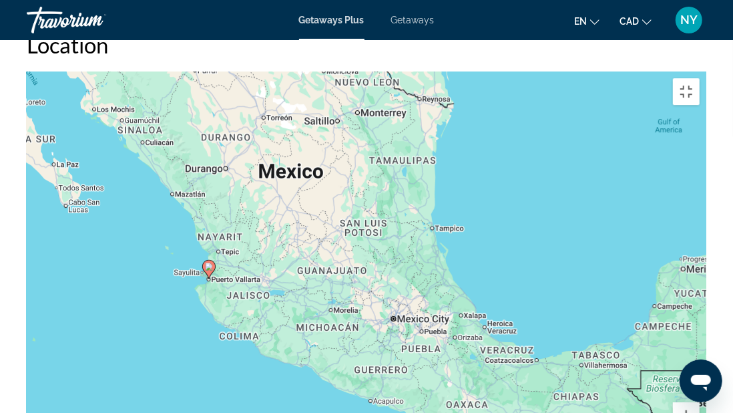
drag, startPoint x: 112, startPoint y: 247, endPoint x: 369, endPoint y: 244, distance: 256.5
click at [371, 244] on div "To activate drag with keyboard, press Alt + Enter. Once in keyboard drag state,…" at bounding box center [367, 271] width 680 height 401
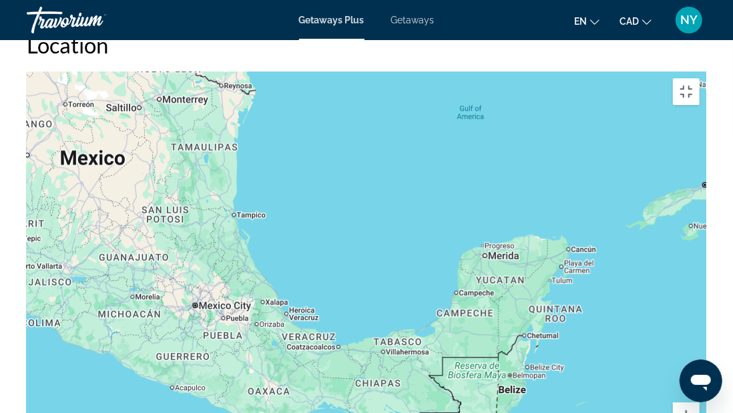
drag, startPoint x: 560, startPoint y: 188, endPoint x: 399, endPoint y: 144, distance: 167.1
click at [385, 175] on div "To activate drag with keyboard, press Alt + Enter. Once in keyboard drag state,…" at bounding box center [367, 271] width 680 height 401
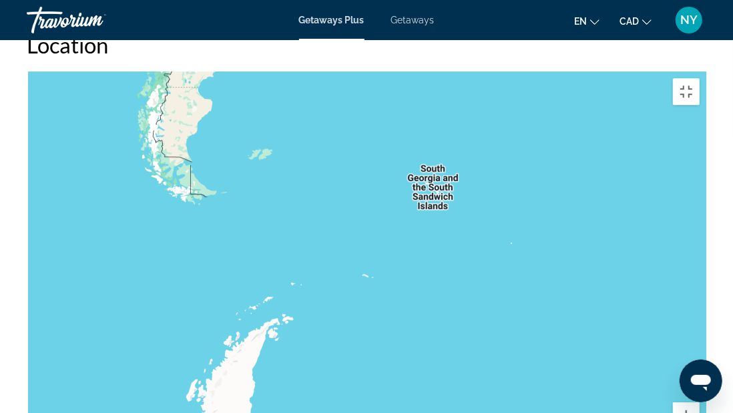
drag, startPoint x: 330, startPoint y: 186, endPoint x: 566, endPoint y: 318, distance: 270.6
click at [575, 297] on div "Use ctrl + scroll to zoom the map Keyboard shortcuts Map Data Map data ©2025 Ma…" at bounding box center [367, 271] width 680 height 401
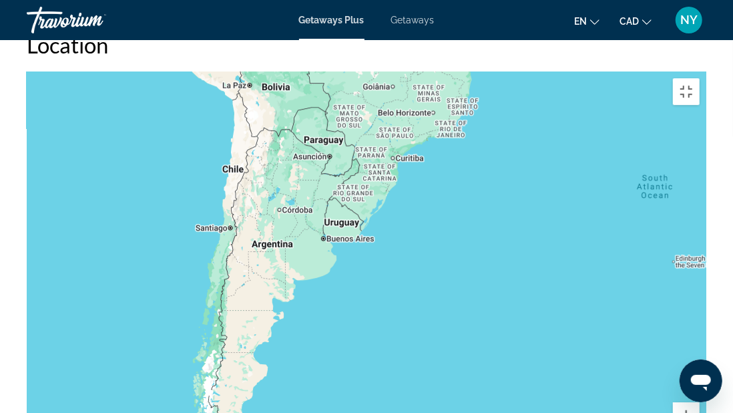
drag, startPoint x: 443, startPoint y: 57, endPoint x: 260, endPoint y: 363, distance: 356.4
click at [260, 297] on div "Main content" at bounding box center [367, 271] width 680 height 401
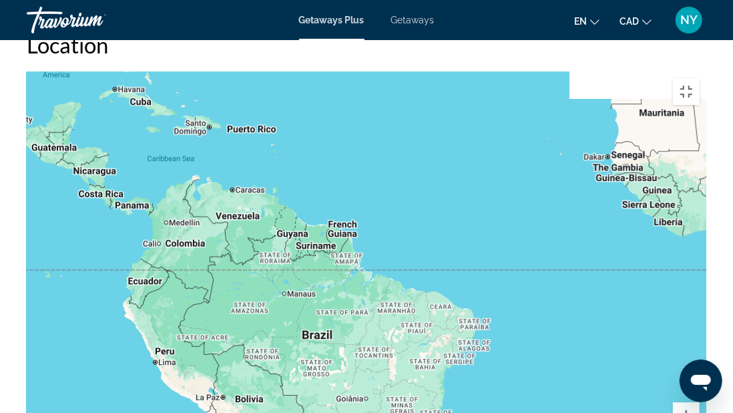
drag, startPoint x: 544, startPoint y: 100, endPoint x: 488, endPoint y: 376, distance: 282.1
click at [498, 297] on div "Main content" at bounding box center [367, 271] width 680 height 401
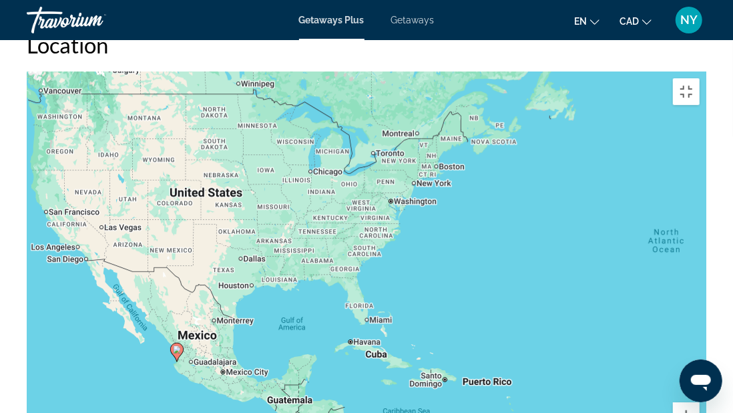
drag, startPoint x: 411, startPoint y: 94, endPoint x: 669, endPoint y: 327, distance: 346.6
click at [669, 297] on div "To activate drag with keyboard, press Alt + Enter. Once in keyboard drag state,…" at bounding box center [367, 271] width 680 height 401
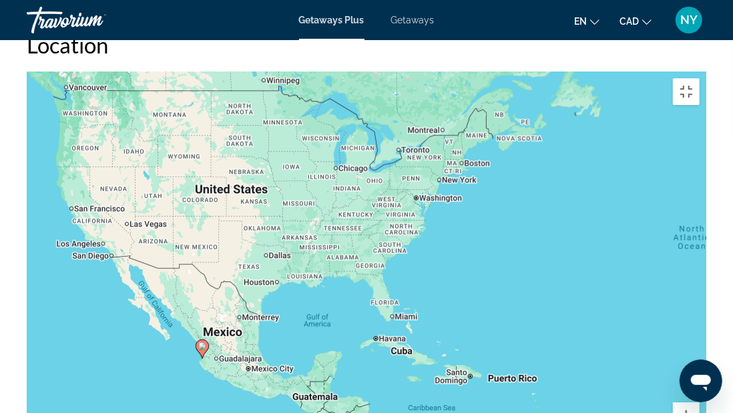
click at [204, 297] on icon "Main content" at bounding box center [202, 348] width 12 height 17
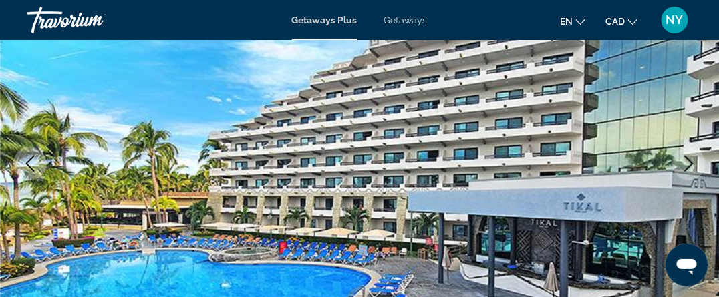
scroll to position [0, 0]
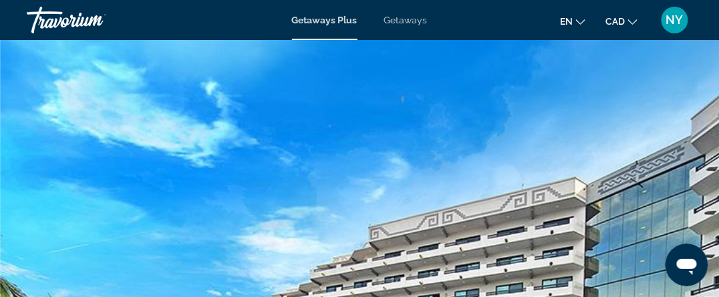
click at [407, 22] on span "Getaways" at bounding box center [405, 20] width 43 height 11
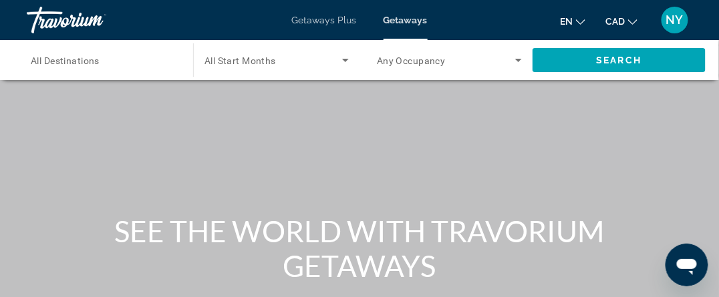
click at [79, 60] on span "All Destinations" at bounding box center [65, 60] width 69 height 11
click at [79, 60] on input "Destination All Destinations" at bounding box center [103, 61] width 145 height 16
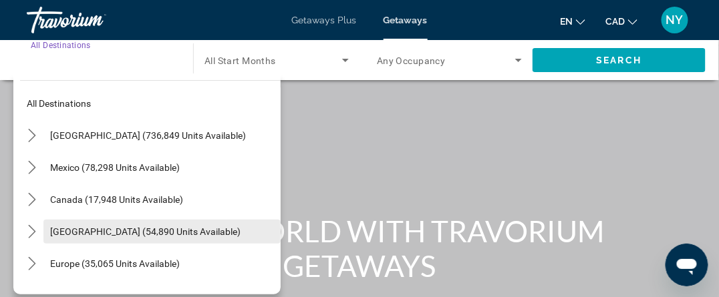
click at [86, 237] on span "[GEOGRAPHIC_DATA] (54,890 units available)" at bounding box center [145, 231] width 190 height 11
type input "**********"
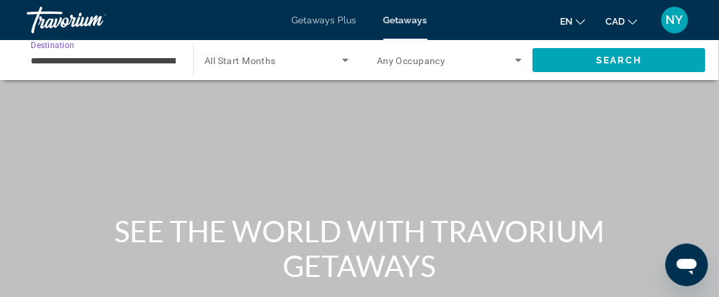
click at [342, 58] on icon "Search widget" at bounding box center [345, 60] width 16 height 16
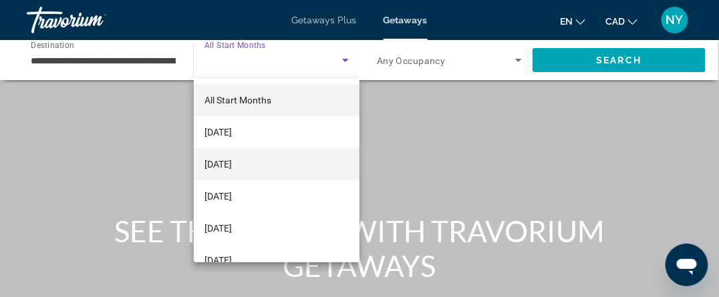
click at [232, 162] on span "[DATE]" at bounding box center [217, 164] width 27 height 16
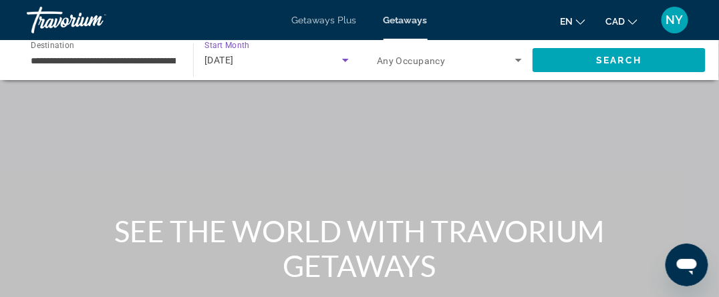
click at [517, 59] on icon "Search widget" at bounding box center [518, 60] width 7 height 3
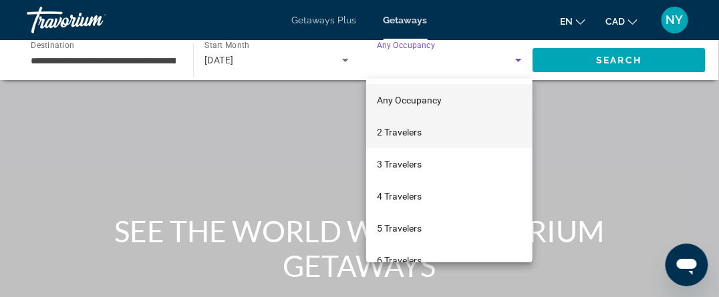
click at [391, 130] on span "2 Travelers" at bounding box center [399, 132] width 45 height 16
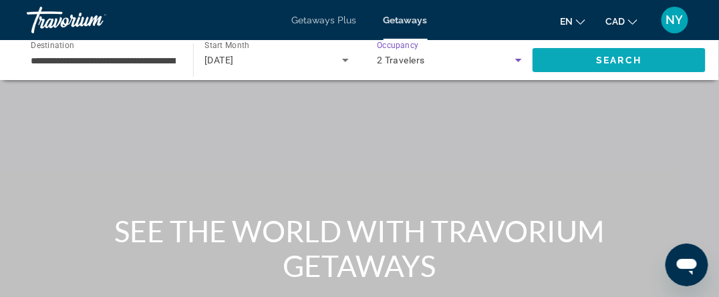
click at [619, 55] on span "Search" at bounding box center [618, 60] width 45 height 11
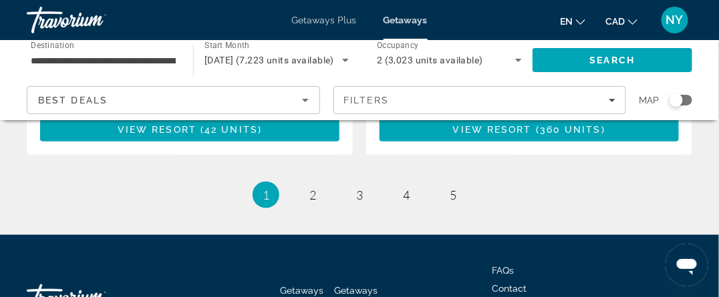
scroll to position [2715, 0]
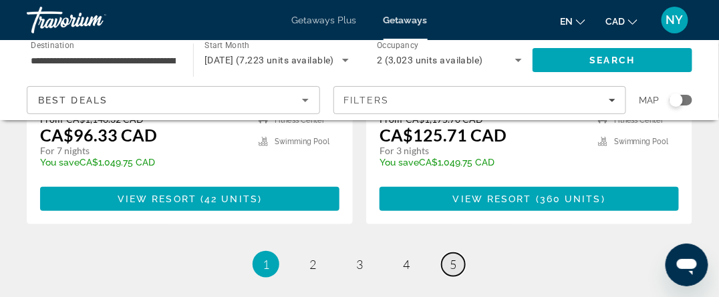
click at [455, 257] on span "5" at bounding box center [452, 264] width 7 height 15
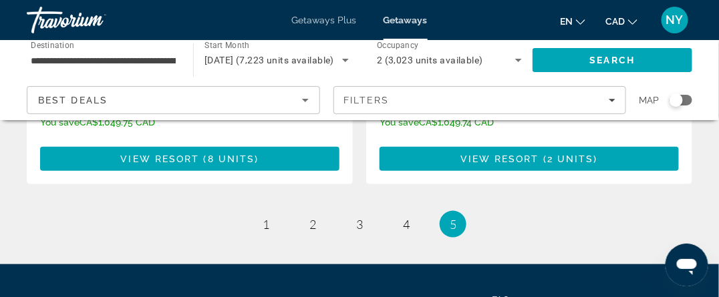
scroll to position [2805, 0]
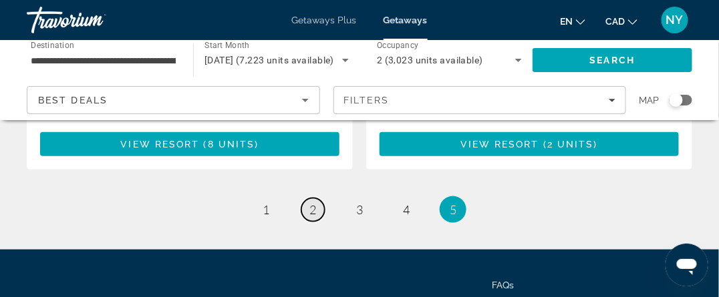
click at [309, 202] on span "2" at bounding box center [312, 209] width 7 height 15
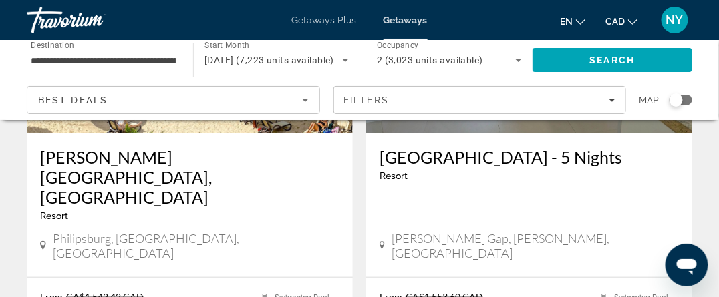
scroll to position [2736, 0]
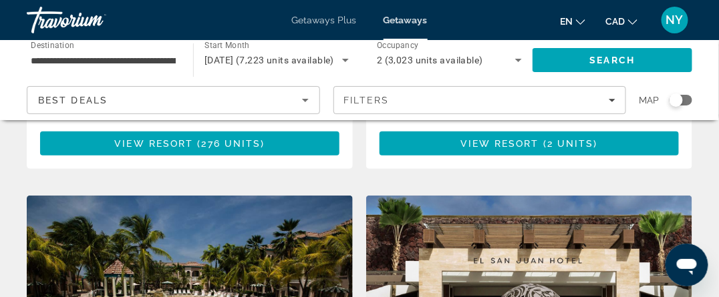
scroll to position [1135, 0]
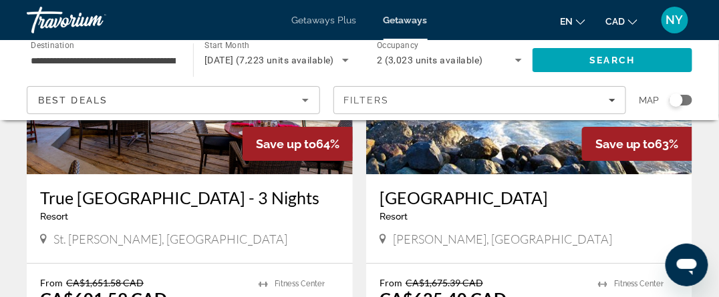
click at [99, 57] on input "**********" at bounding box center [103, 61] width 145 height 16
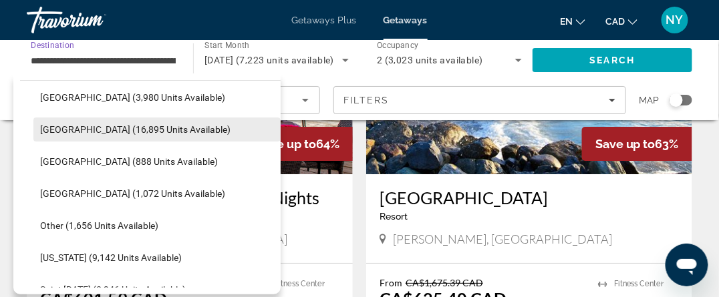
scroll to position [247, 0]
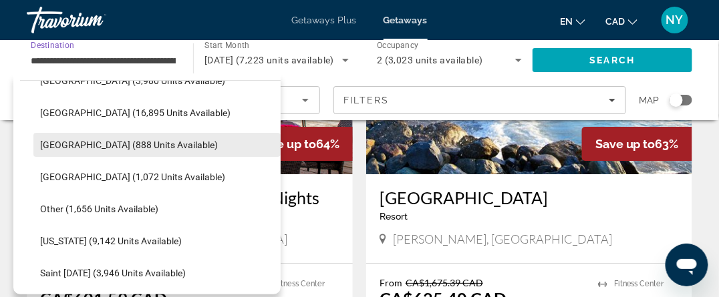
click at [116, 142] on span "[GEOGRAPHIC_DATA] (888 units available)" at bounding box center [129, 145] width 178 height 11
type input "**********"
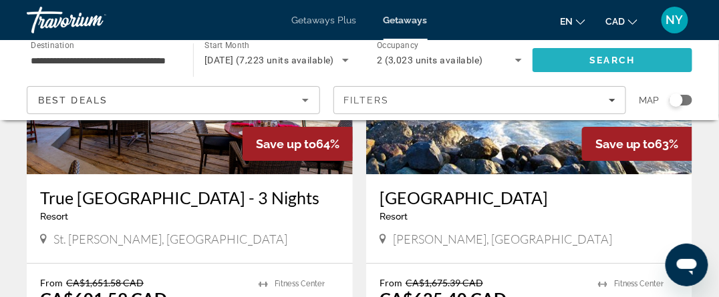
click at [616, 64] on span "Search" at bounding box center [612, 60] width 45 height 11
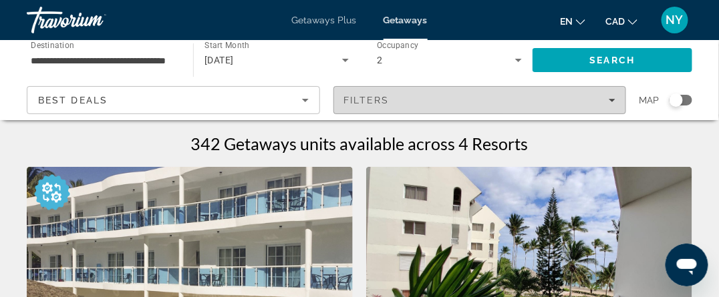
click at [619, 98] on span "Filters" at bounding box center [480, 100] width 292 height 32
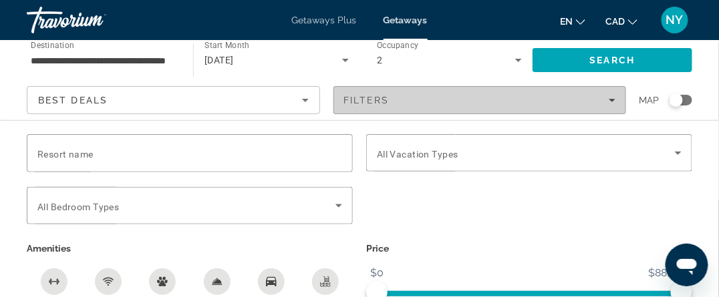
click at [612, 102] on icon "Filters" at bounding box center [611, 100] width 7 height 7
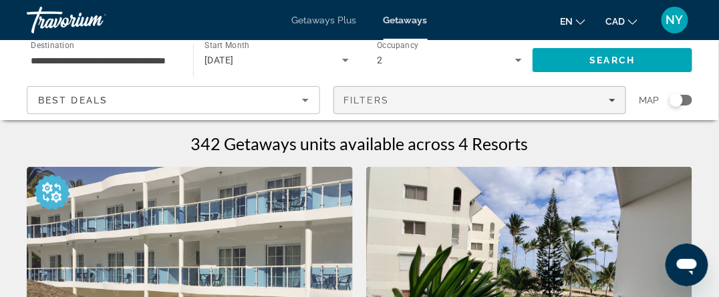
click at [612, 102] on icon "Filters" at bounding box center [611, 100] width 7 height 7
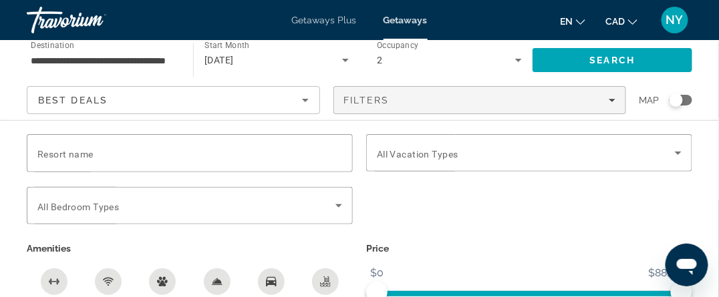
click at [137, 96] on div "Best Deals" at bounding box center [170, 100] width 264 height 16
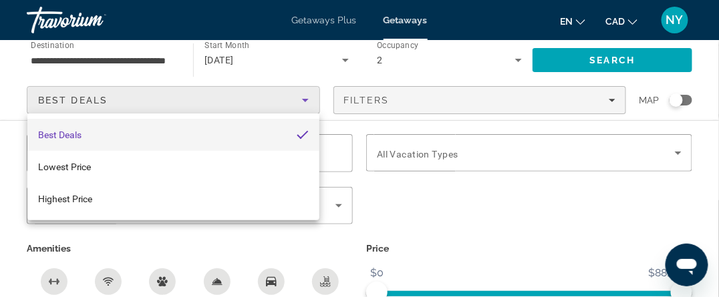
click at [102, 131] on mat-option "Best Deals" at bounding box center [173, 135] width 292 height 32
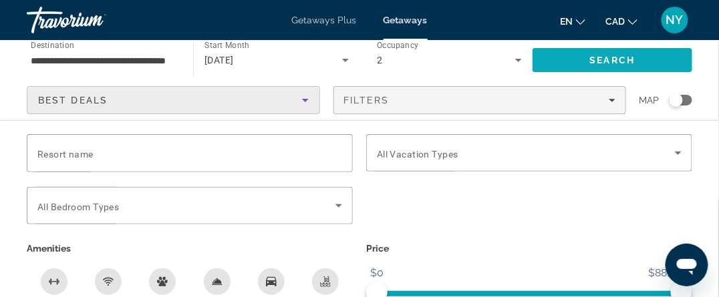
click at [626, 58] on span "Search" at bounding box center [612, 60] width 45 height 11
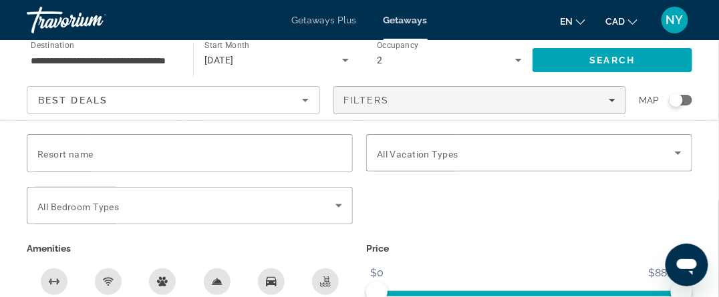
scroll to position [267, 0]
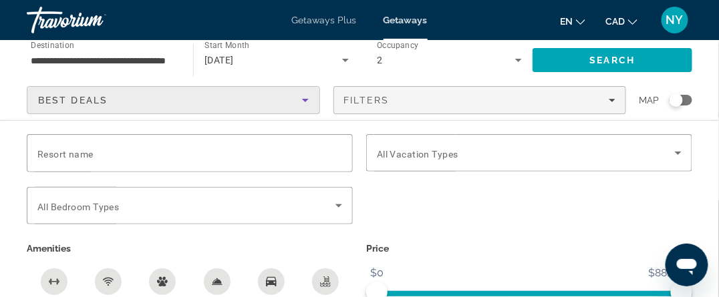
click at [89, 99] on span "Best Deals" at bounding box center [72, 100] width 69 height 11
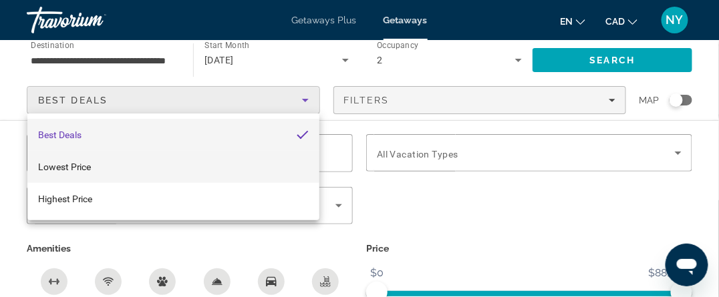
click at [96, 168] on mat-option "Lowest Price" at bounding box center [173, 167] width 292 height 32
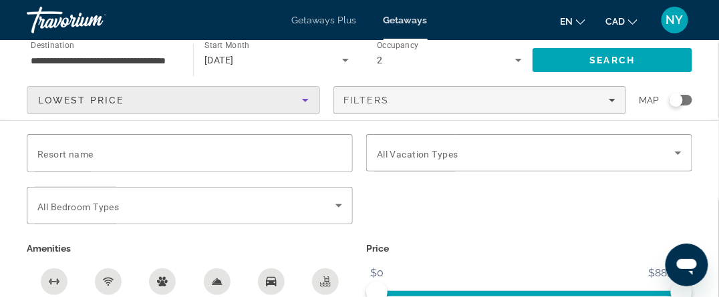
scroll to position [467, 0]
click at [622, 56] on span "Search" at bounding box center [612, 60] width 45 height 11
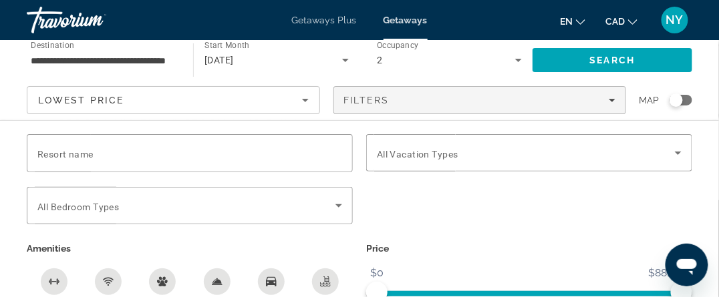
scroll to position [264, 0]
click at [500, 232] on div "Search widget" at bounding box center [528, 213] width 339 height 52
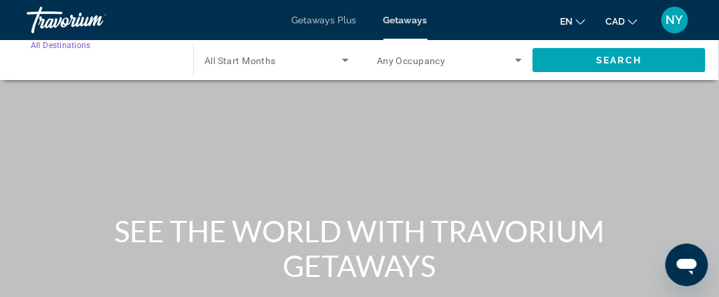
click at [114, 59] on input "Destination All Destinations" at bounding box center [103, 61] width 145 height 16
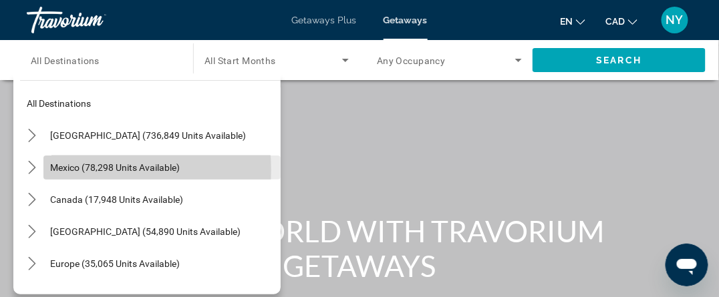
click at [76, 170] on span "Mexico (78,298 units available)" at bounding box center [115, 167] width 130 height 11
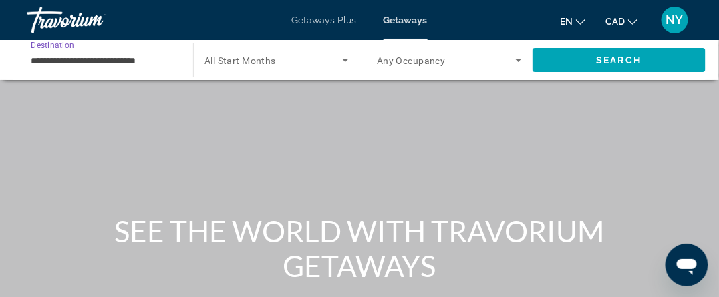
click at [69, 63] on input "**********" at bounding box center [103, 61] width 145 height 16
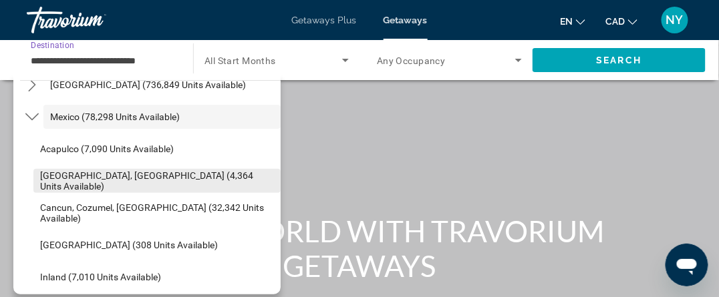
scroll to position [67, 0]
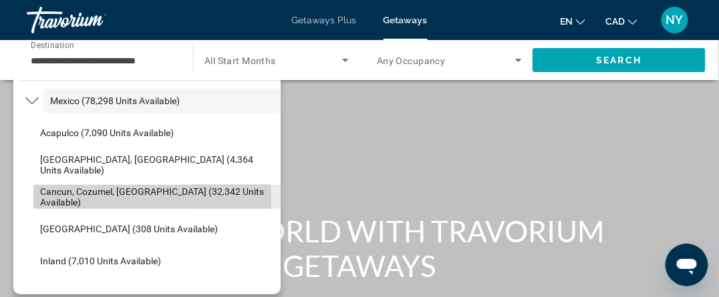
click at [61, 198] on span "Cancun, Cozumel, [GEOGRAPHIC_DATA] (32,342 units available)" at bounding box center [157, 196] width 234 height 21
type input "**********"
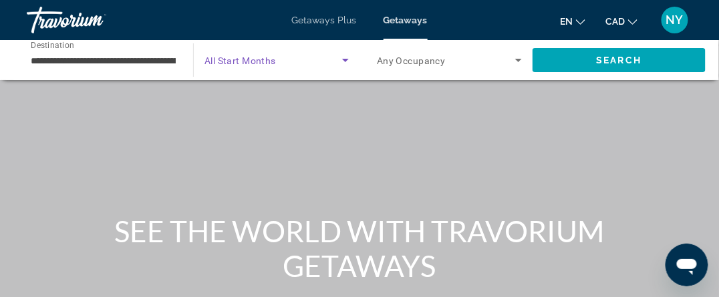
click at [345, 61] on icon "Search widget" at bounding box center [345, 60] width 7 height 3
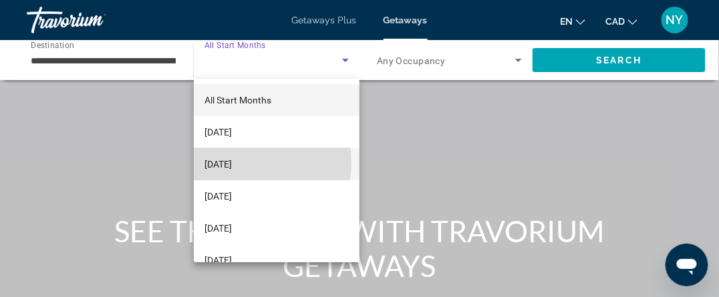
click at [232, 162] on span "[DATE]" at bounding box center [217, 164] width 27 height 16
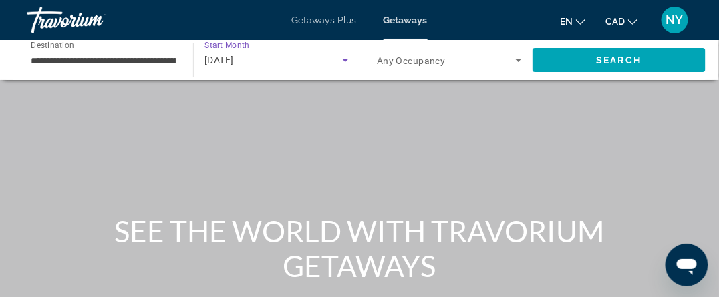
click at [520, 59] on icon "Search widget" at bounding box center [518, 60] width 7 height 3
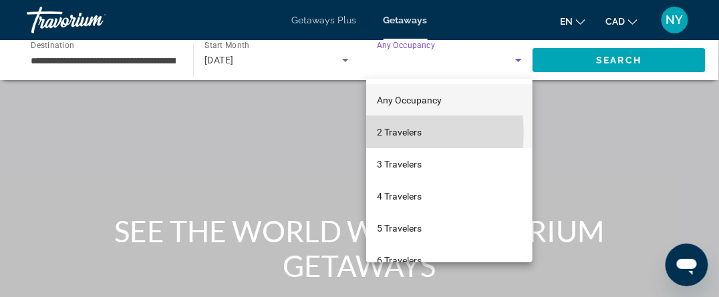
click at [402, 132] on span "2 Travelers" at bounding box center [399, 132] width 45 height 16
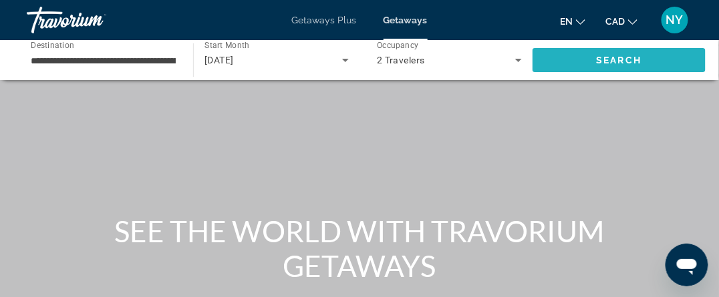
click at [586, 58] on span "Search" at bounding box center [618, 60] width 173 height 32
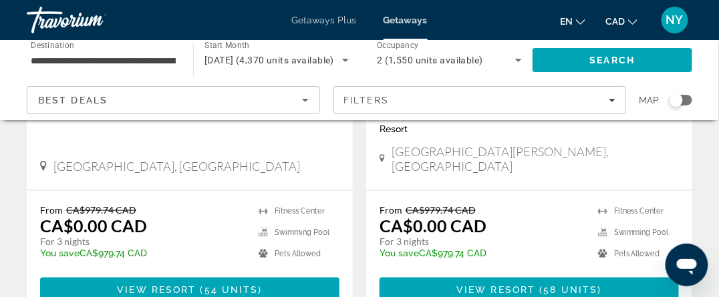
scroll to position [267, 0]
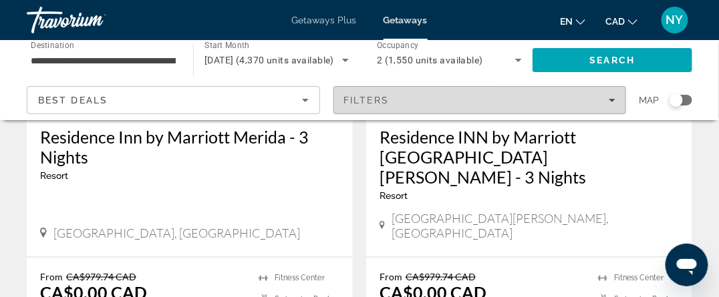
click at [609, 102] on icon "Filters" at bounding box center [611, 100] width 7 height 7
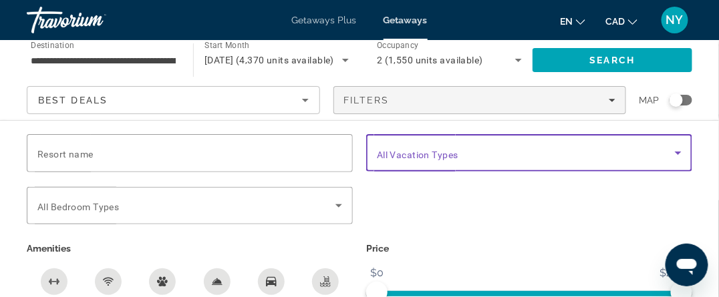
click at [679, 152] on icon "Search widget" at bounding box center [678, 153] width 7 height 3
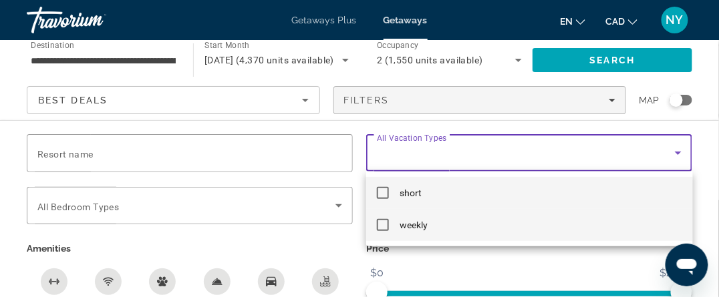
click at [381, 226] on mat-pseudo-checkbox at bounding box center [383, 225] width 12 height 12
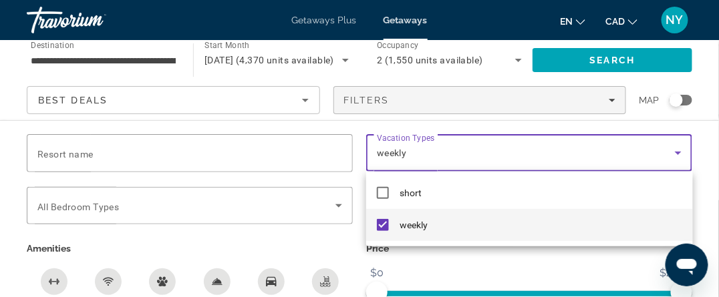
click at [570, 272] on div at bounding box center [359, 148] width 719 height 297
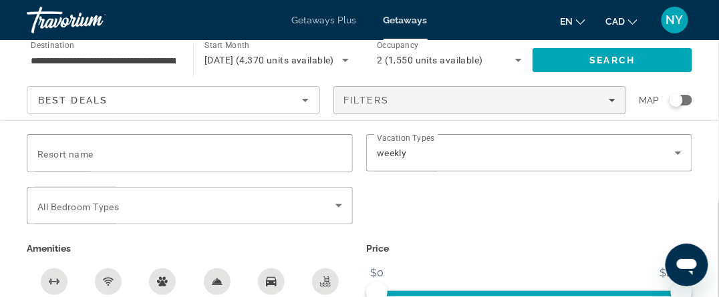
scroll to position [1730, 0]
click at [330, 20] on span "Getaways Plus" at bounding box center [324, 20] width 65 height 11
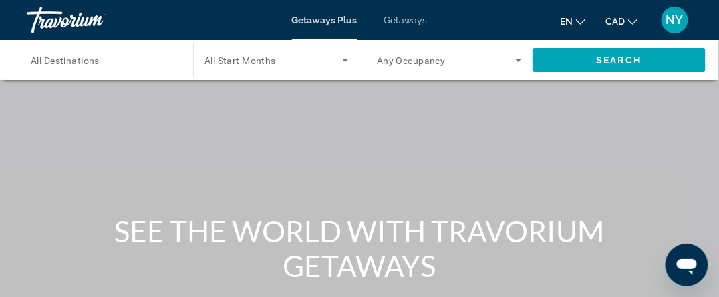
click at [218, 149] on div "Main content" at bounding box center [359, 200] width 719 height 401
click at [609, 59] on span "Search" at bounding box center [618, 60] width 45 height 11
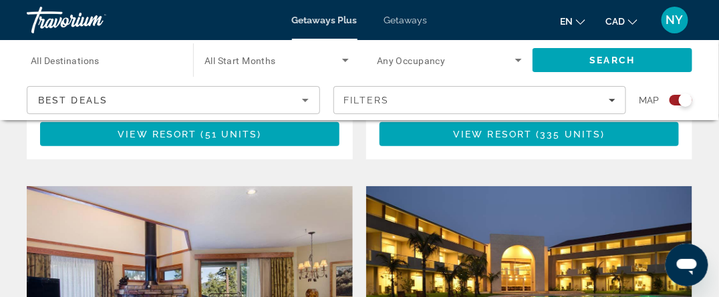
scroll to position [2805, 0]
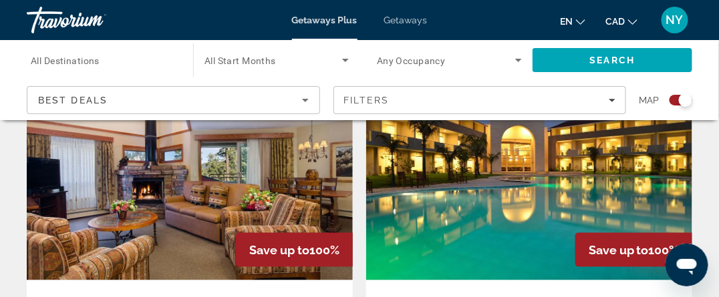
click at [413, 19] on span "Getaways" at bounding box center [405, 20] width 43 height 11
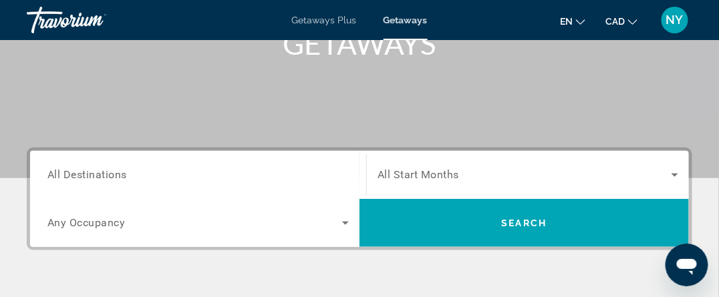
scroll to position [334, 0]
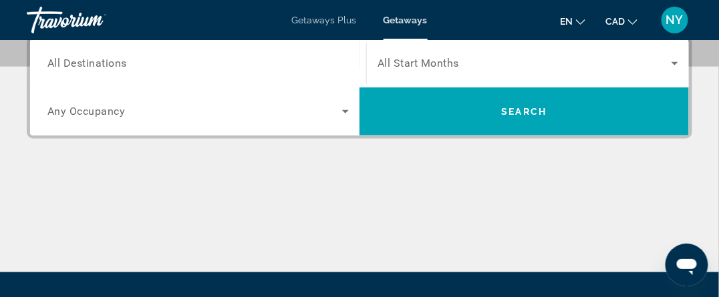
click at [128, 62] on input "Destination All Destinations" at bounding box center [197, 64] width 301 height 16
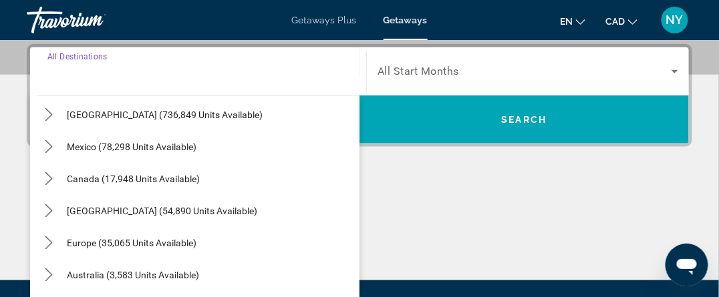
scroll to position [16, 0]
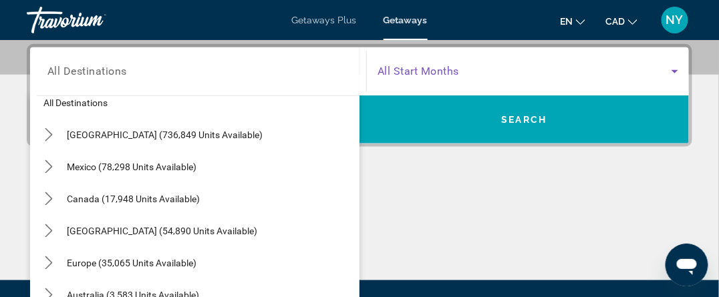
click at [679, 70] on icon "Search widget" at bounding box center [675, 71] width 16 height 16
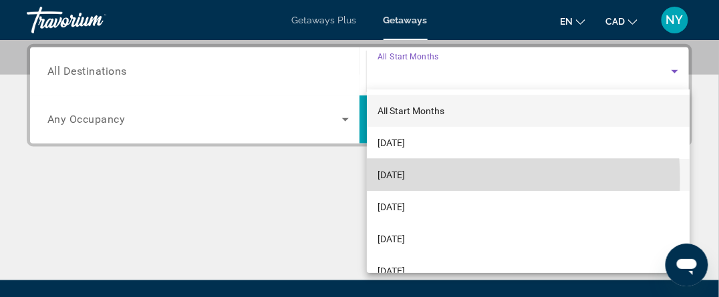
click at [391, 180] on span "[DATE]" at bounding box center [390, 175] width 27 height 16
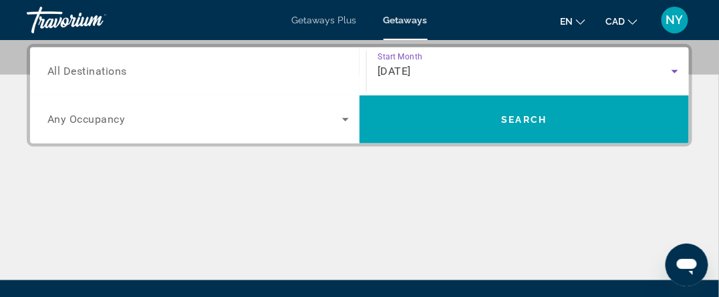
click at [139, 71] on input "Destination All Destinations" at bounding box center [197, 72] width 301 height 16
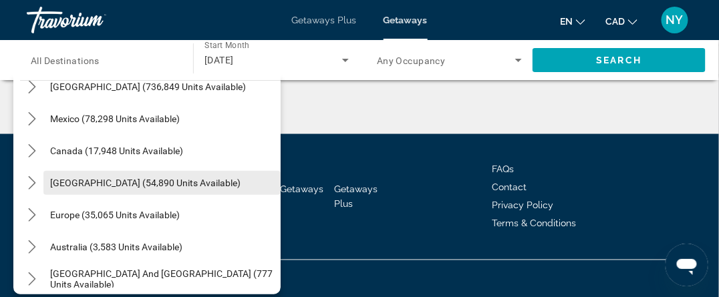
scroll to position [0, 0]
